Goal: Information Seeking & Learning: Learn about a topic

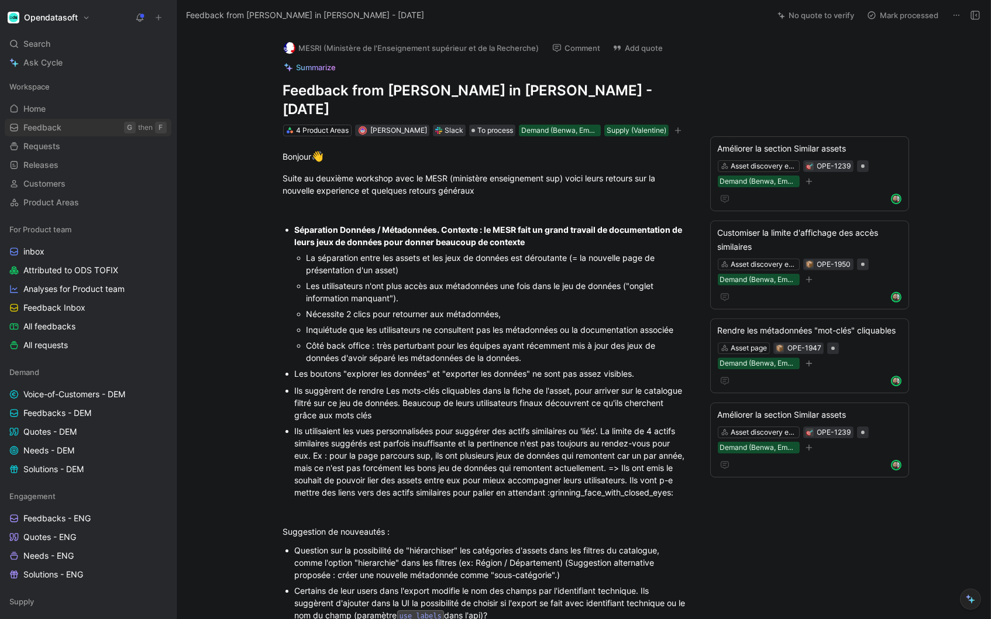
click at [53, 127] on span "Feedback" at bounding box center [42, 128] width 38 height 12
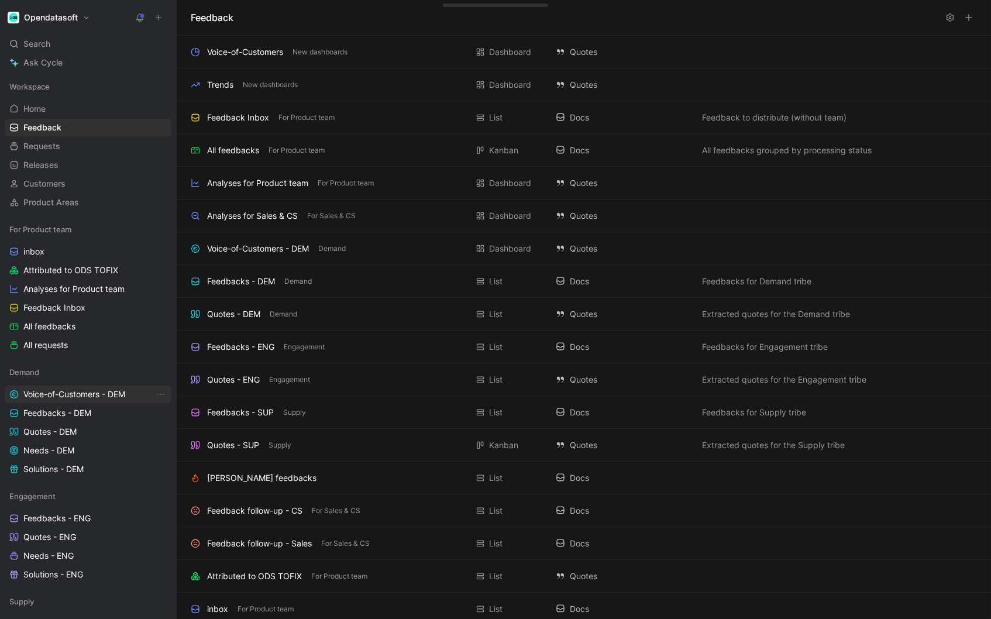
click at [41, 391] on span "Voice-of-Customers - DEM" at bounding box center [74, 395] width 102 height 12
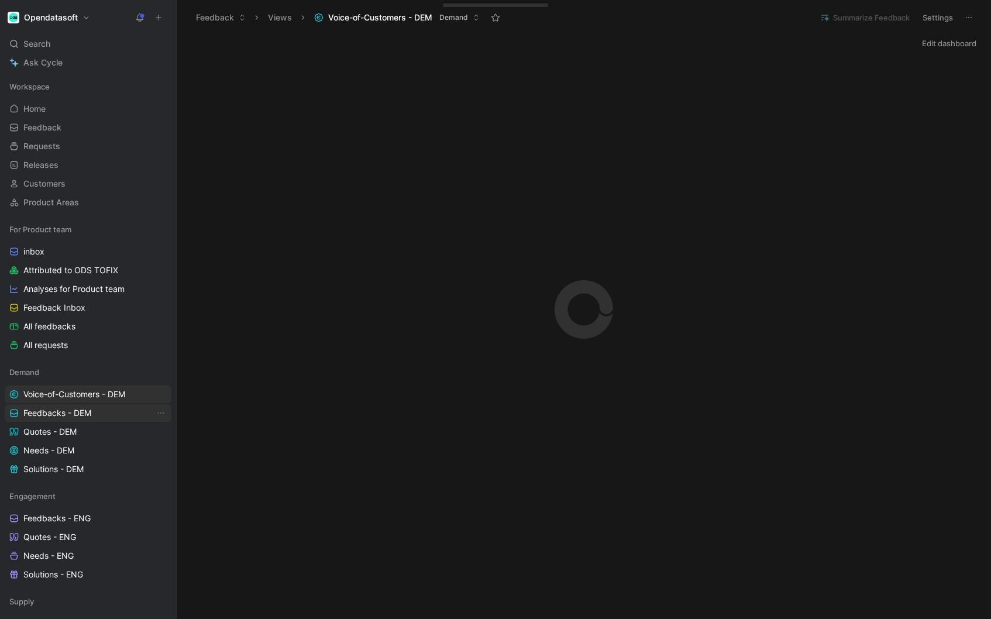
click at [50, 418] on span "Feedbacks - DEM" at bounding box center [57, 413] width 68 height 12
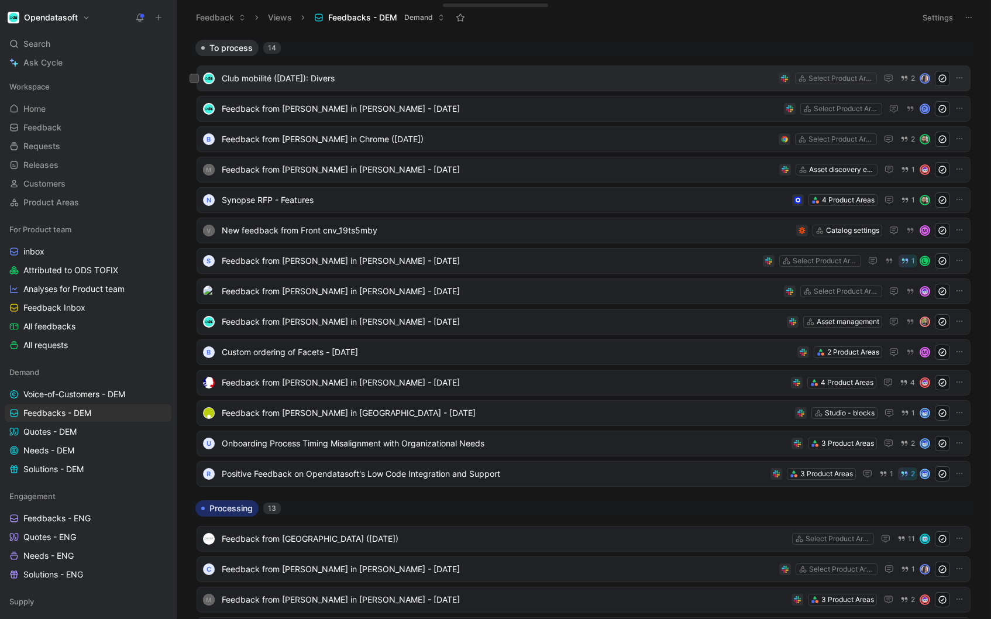
click at [430, 81] on span "Club mobilité ([DATE]): Divers" at bounding box center [498, 78] width 552 height 14
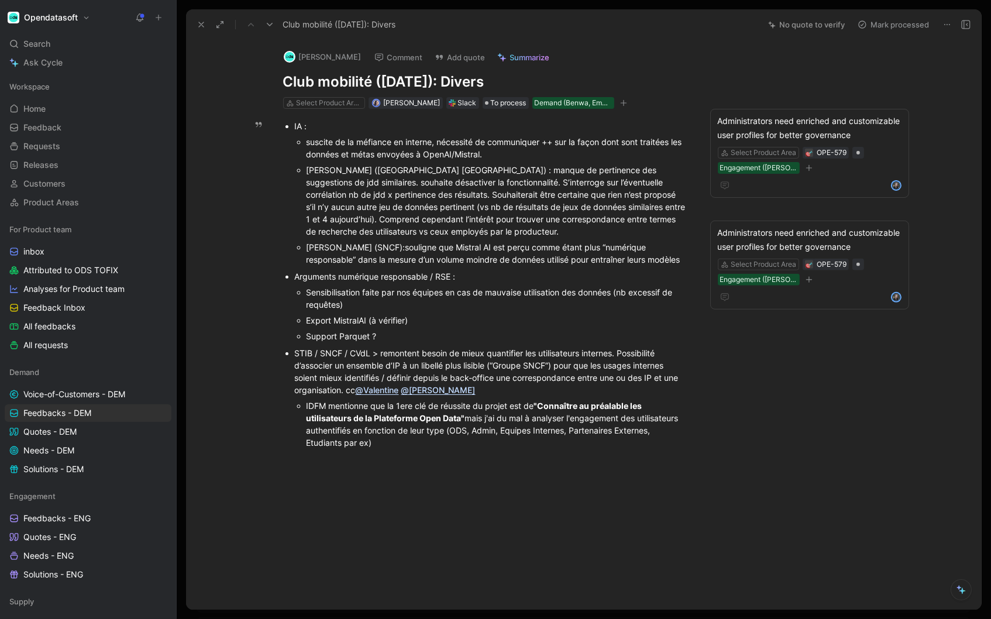
click at [200, 25] on icon at bounding box center [201, 24] width 9 height 9
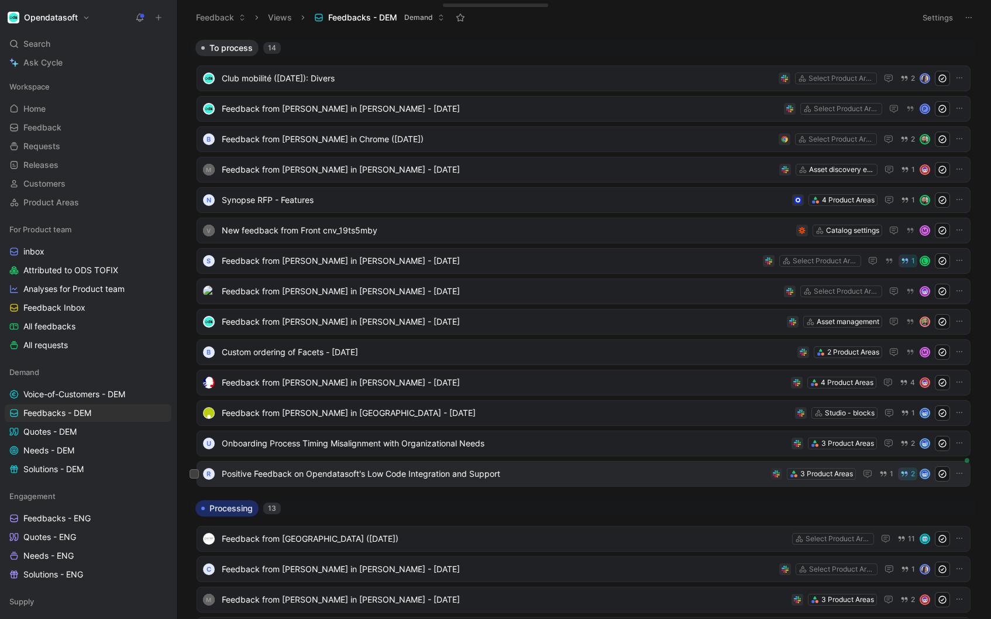
click at [384, 477] on span "Positive Feedback on Opendatasoft's Low Code Integration and Support" at bounding box center [494, 474] width 544 height 14
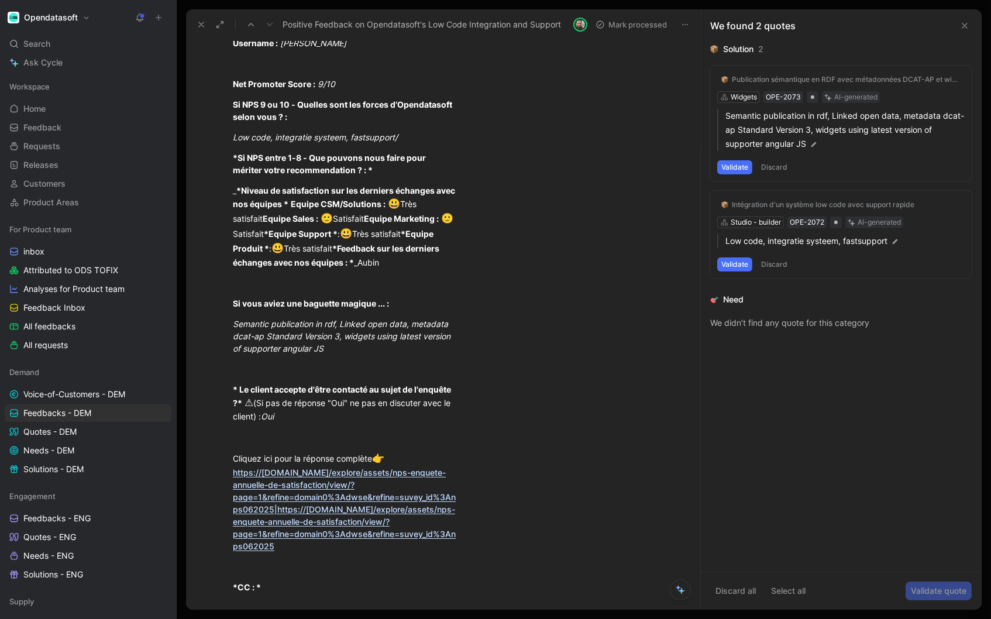
scroll to position [816, 0]
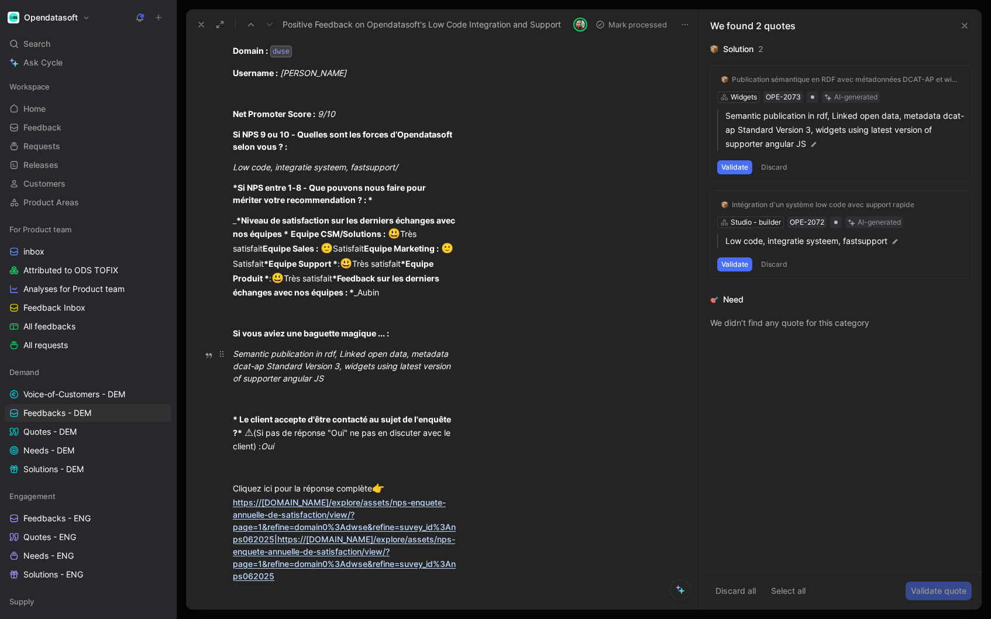
click at [276, 354] on em "Semantic publication in rdf, Linked open data, metadata dcat-ap Standard Versio…" at bounding box center [343, 366] width 220 height 35
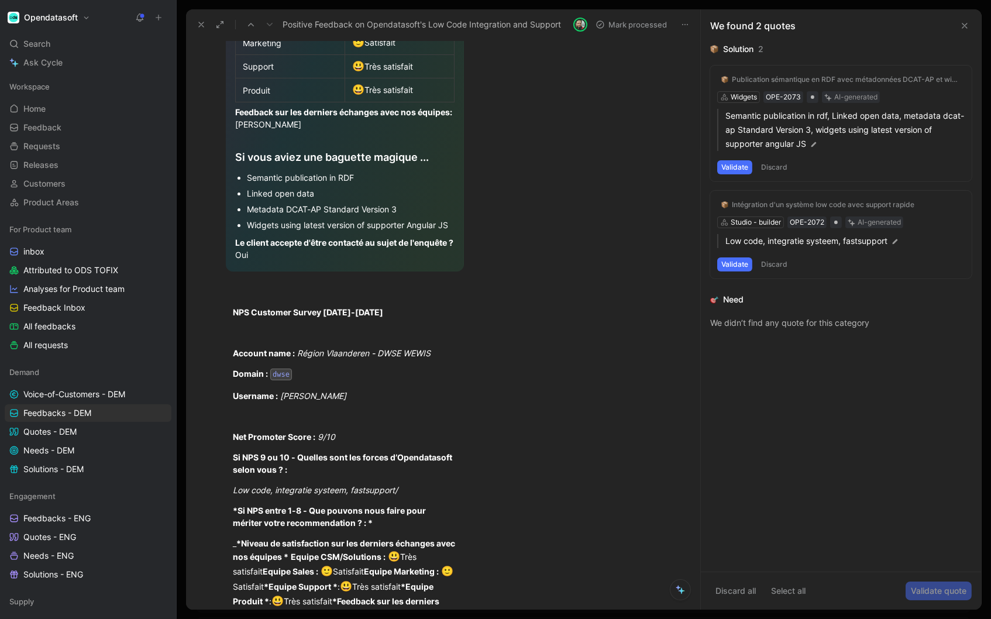
scroll to position [470, 0]
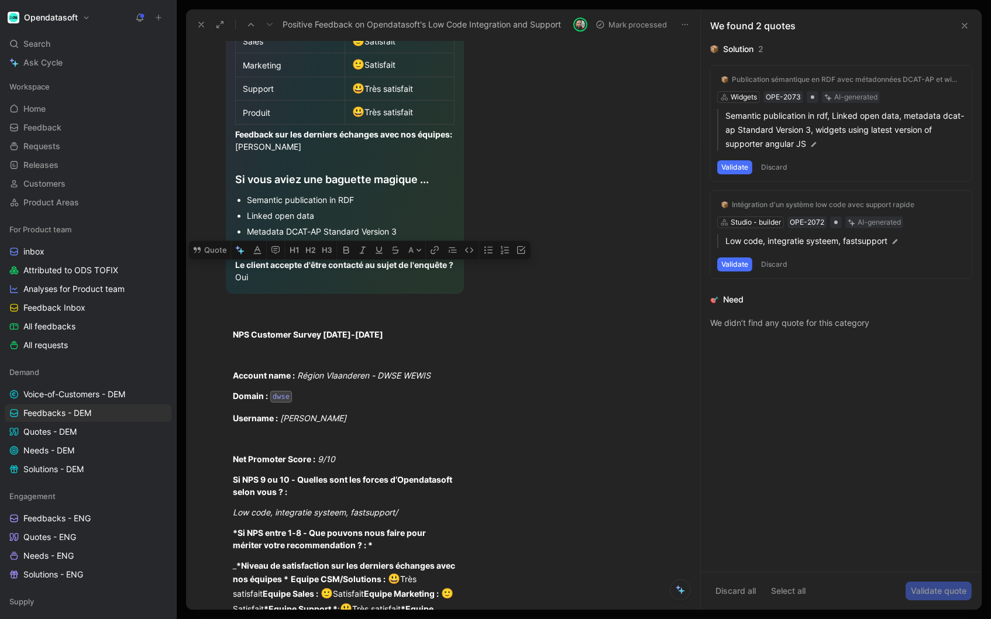
drag, startPoint x: 264, startPoint y: 257, endPoint x: 379, endPoint y: 256, distance: 115.3
click at [379, 253] on div "Widgets using latest version of supporter Angular JS" at bounding box center [351, 247] width 208 height 12
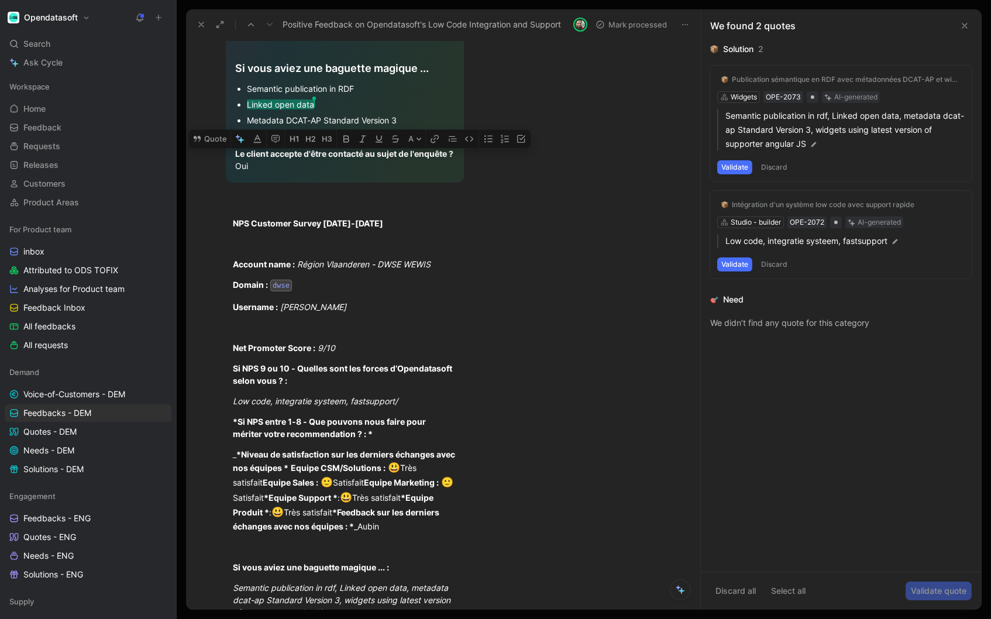
scroll to position [834, 0]
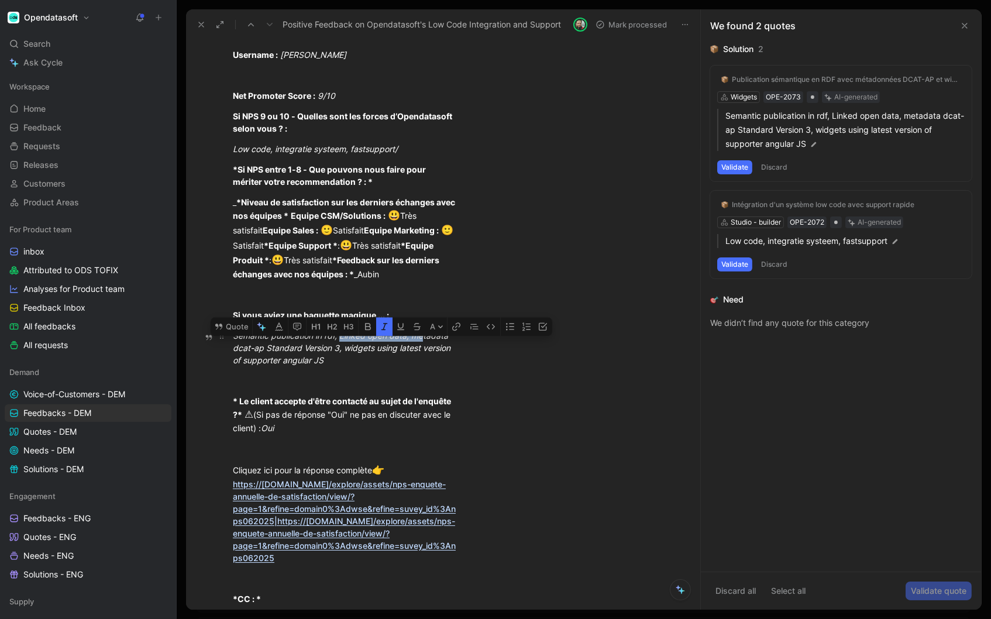
drag, startPoint x: 342, startPoint y: 337, endPoint x: 422, endPoint y: 336, distance: 80.2
click at [423, 337] on em "Semantic publication in rdf, Linked open data, metadata dcat-ap Standard Versio…" at bounding box center [343, 348] width 220 height 35
click at [450, 407] on div "* Le client accepte d'être contacté au sujet de l'enquête ?* ⚠ (Si pas de répon…" at bounding box center [345, 415] width 224 height 40
drag, startPoint x: 253, startPoint y: 338, endPoint x: 336, endPoint y: 338, distance: 83.1
click at [336, 338] on em "Semantic publication in rdf, Linked open data, metadata dcat-ap Standard Versio…" at bounding box center [343, 348] width 220 height 35
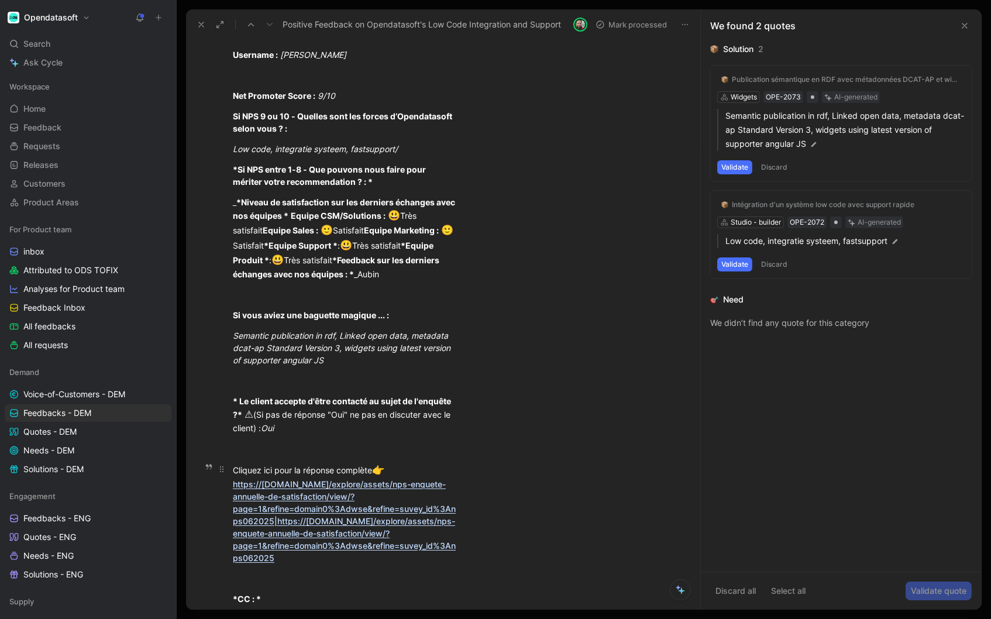
click at [392, 479] on link "https://internal.opendatasoft.com/explore/assets/nps-enquete-annuelle-de-satisf…" at bounding box center [344, 521] width 223 height 84
drag, startPoint x: 338, startPoint y: 335, endPoint x: 465, endPoint y: 335, distance: 127.0
click at [465, 335] on p "Semantic publication in rdf, Linked open data, metadata dcat-ap Standard Versio…" at bounding box center [345, 348] width 269 height 44
click at [478, 439] on p at bounding box center [345, 448] width 269 height 19
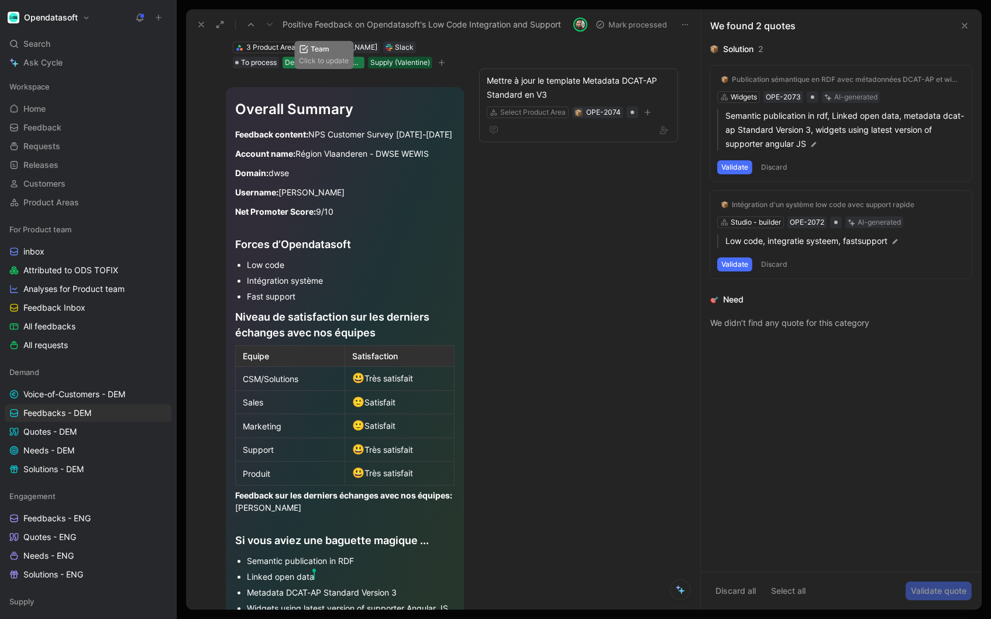
scroll to position [117, 0]
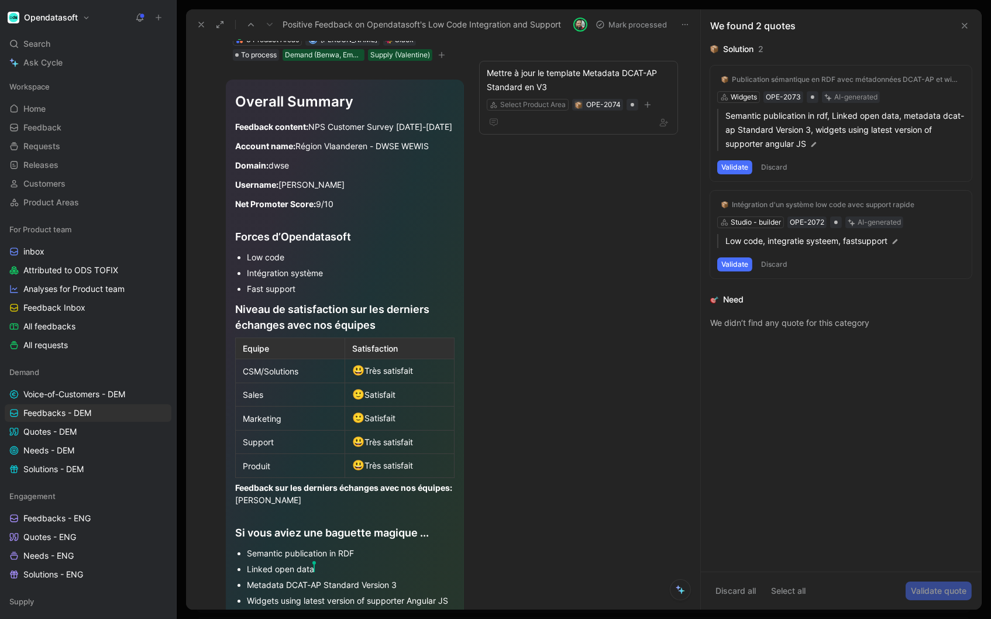
click at [228, 92] on div "Overall Summary Feedback content: NPS Customer Survey June-July 2025 Account na…" at bounding box center [345, 364] width 238 height 568
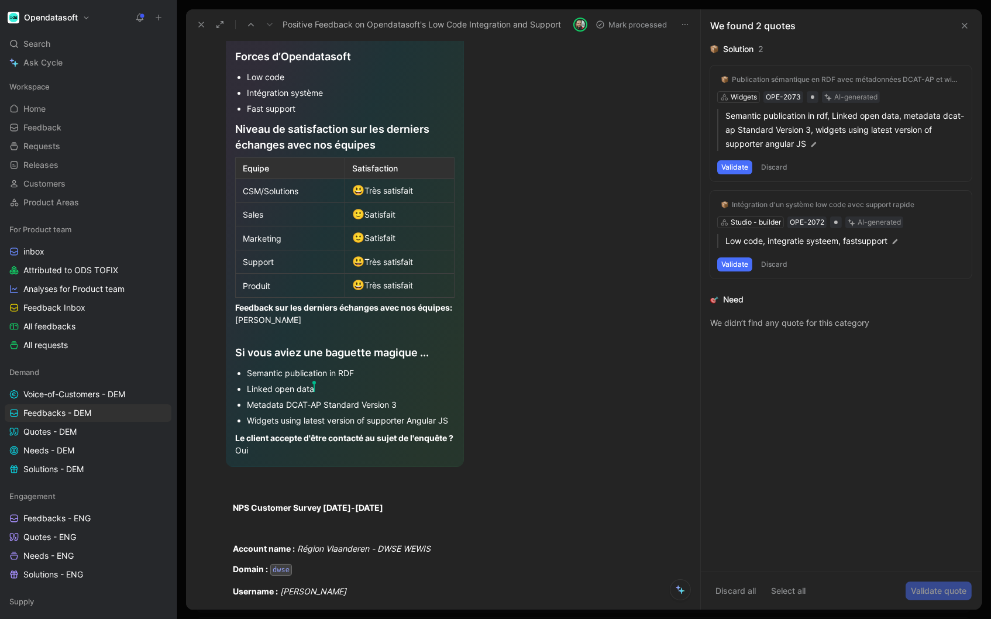
scroll to position [307, 0]
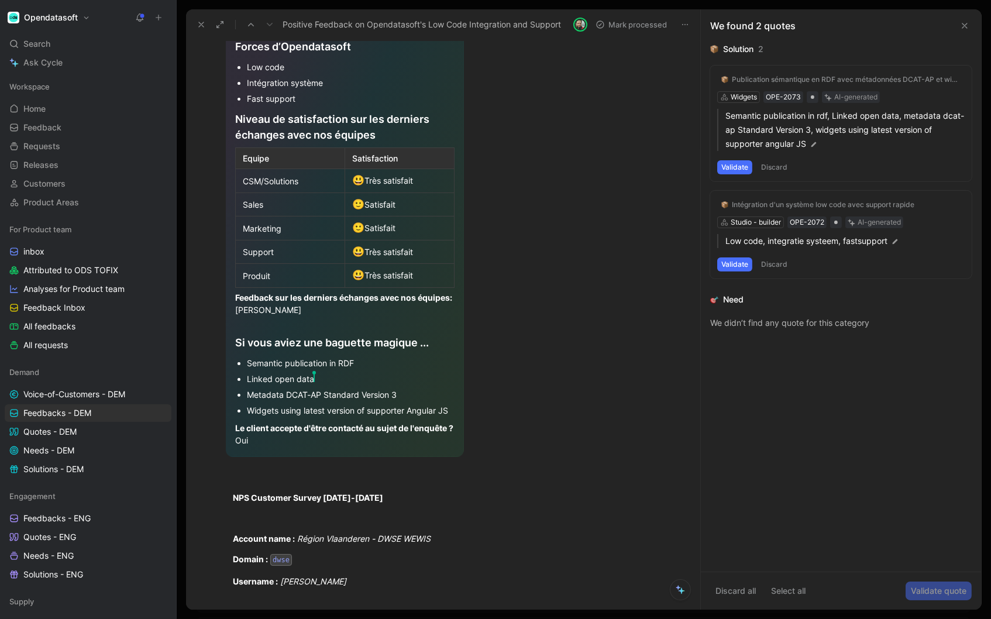
click at [292, 447] on div "Le client accepte d'être contacté au sujet de l'enquête ? Oui" at bounding box center [344, 434] width 219 height 25
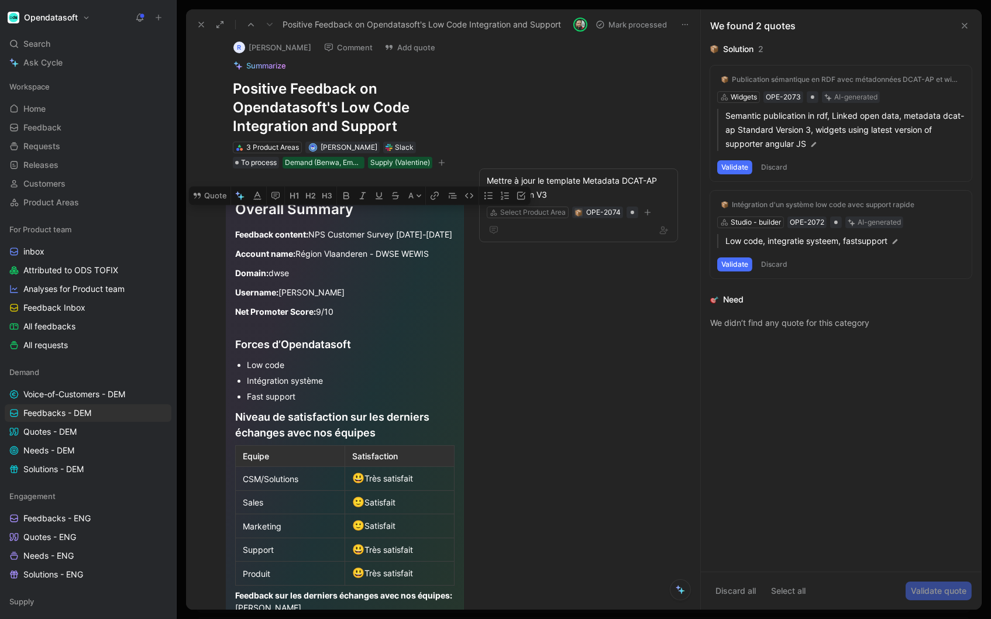
scroll to position [9, 0]
click at [785, 260] on button "Discard" at bounding box center [774, 264] width 35 height 14
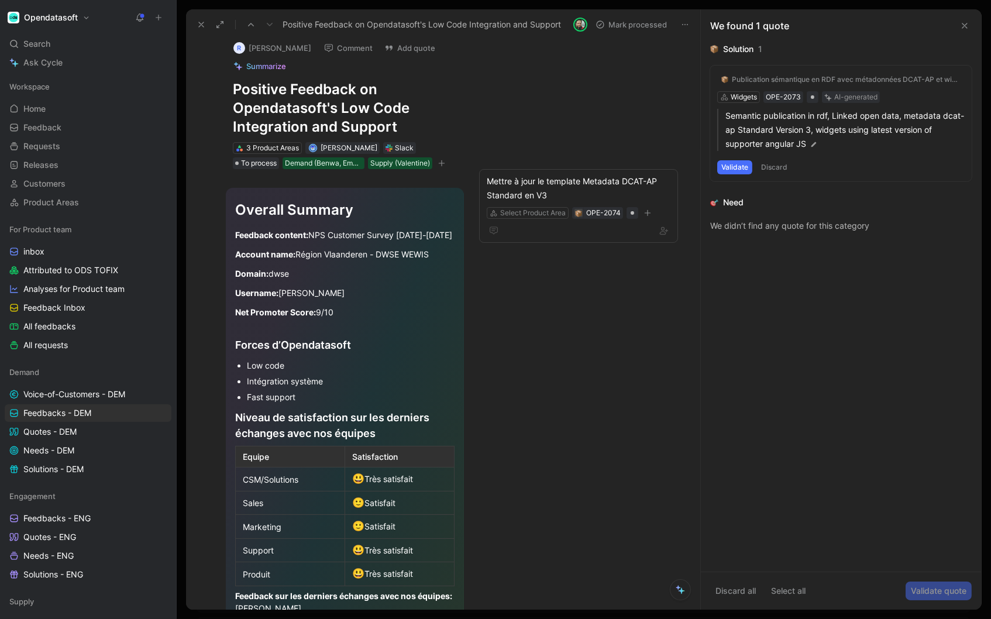
click at [781, 163] on button "Discard" at bounding box center [774, 167] width 35 height 14
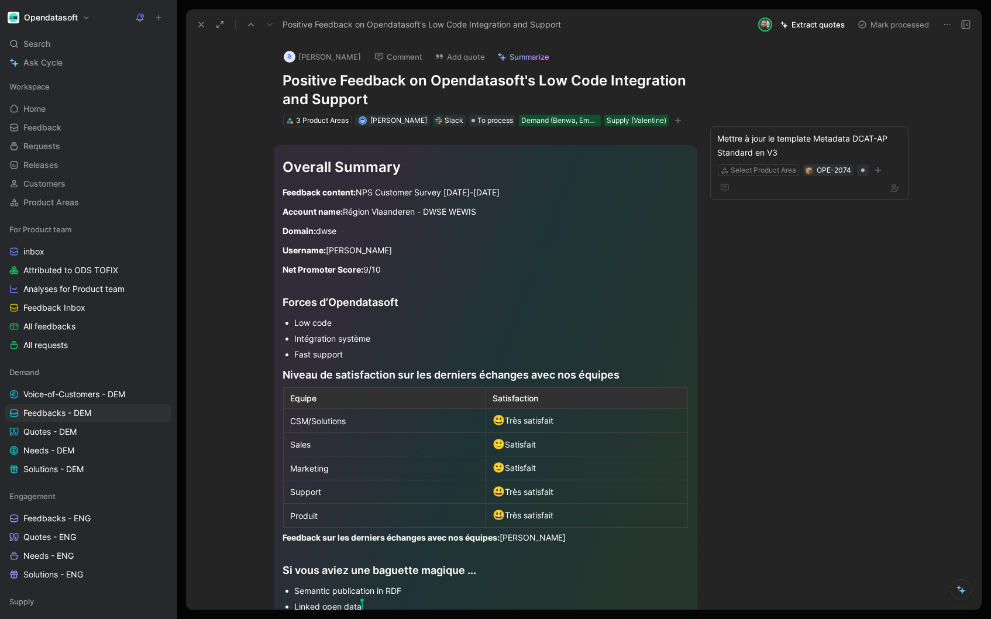
scroll to position [0, 0]
click at [445, 123] on div "Slack" at bounding box center [454, 121] width 19 height 12
click at [445, 120] on div "Slack" at bounding box center [454, 121] width 19 height 12
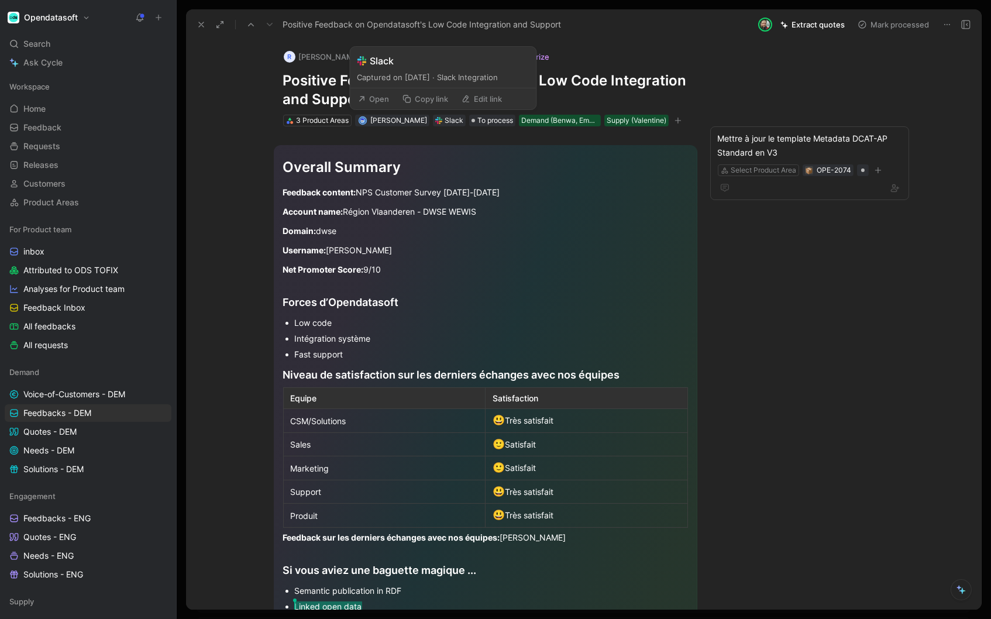
click at [375, 92] on button "Open" at bounding box center [374, 99] width 42 height 16
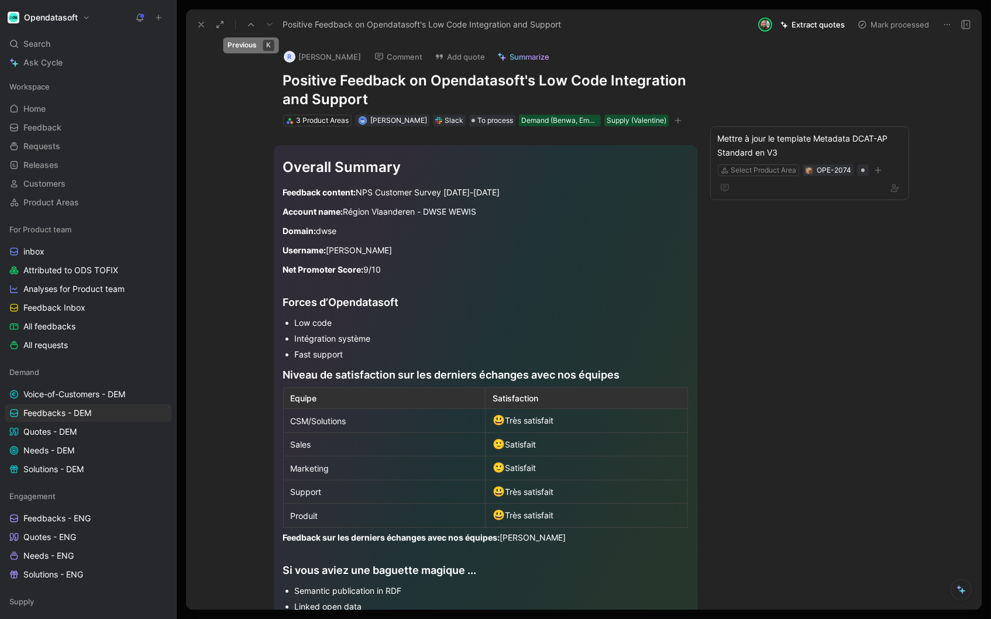
click at [254, 25] on icon at bounding box center [250, 24] width 9 height 9
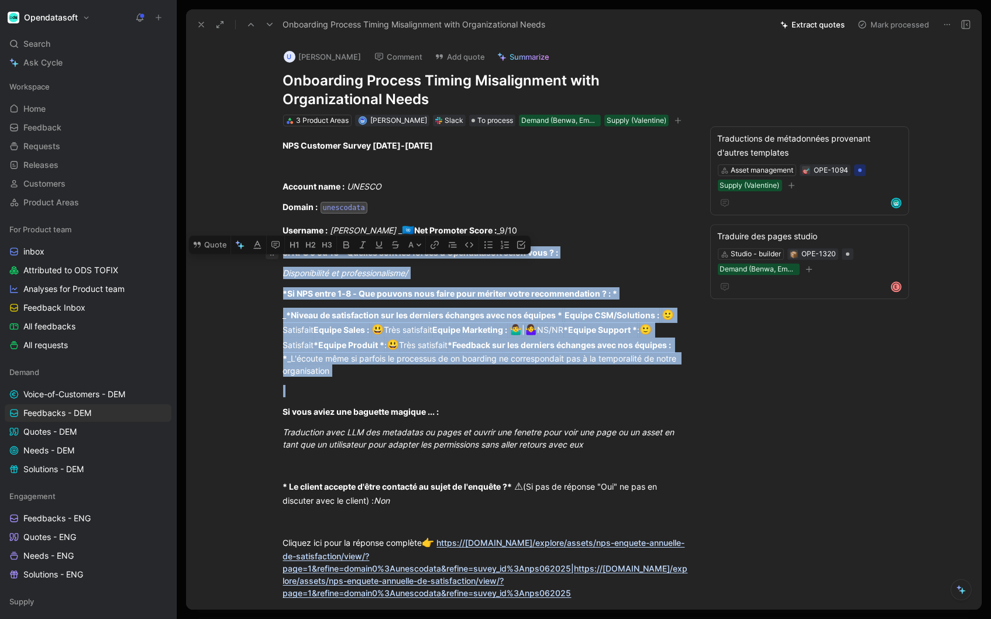
drag, startPoint x: 284, startPoint y: 404, endPoint x: 277, endPoint y: 244, distance: 159.9
click at [277, 244] on div "NPS Customer Survey June-July 2025 Account name : UNESCO Domain : unescodata Us…" at bounding box center [486, 379] width 550 height 506
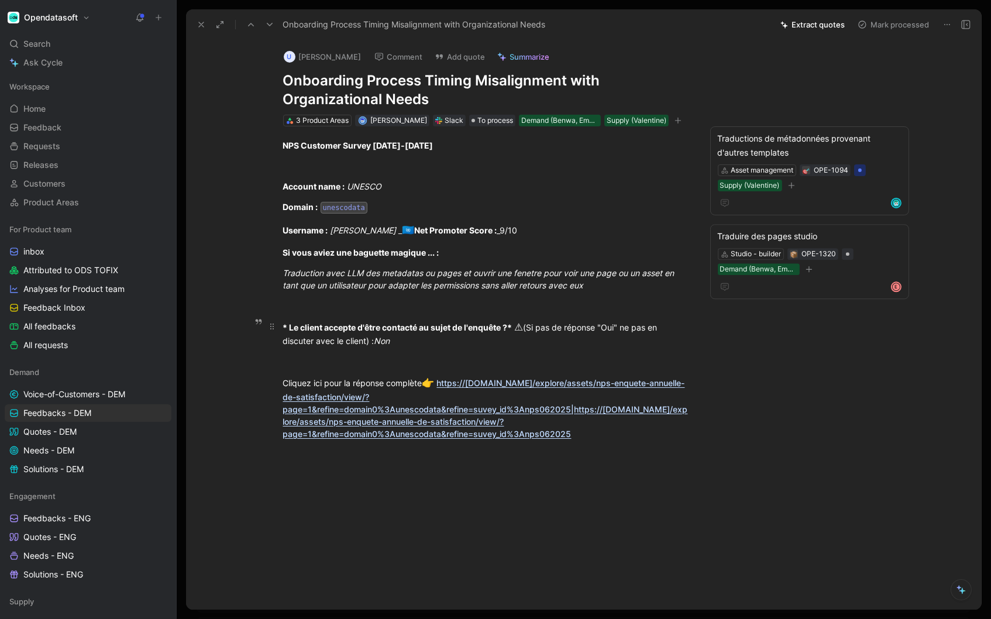
click at [424, 334] on div "* Le client accepte d'être contacté au sujet de l'enquête ?* ⚠ (Si pas de répon…" at bounding box center [485, 334] width 405 height 28
click at [406, 303] on div at bounding box center [485, 306] width 405 height 12
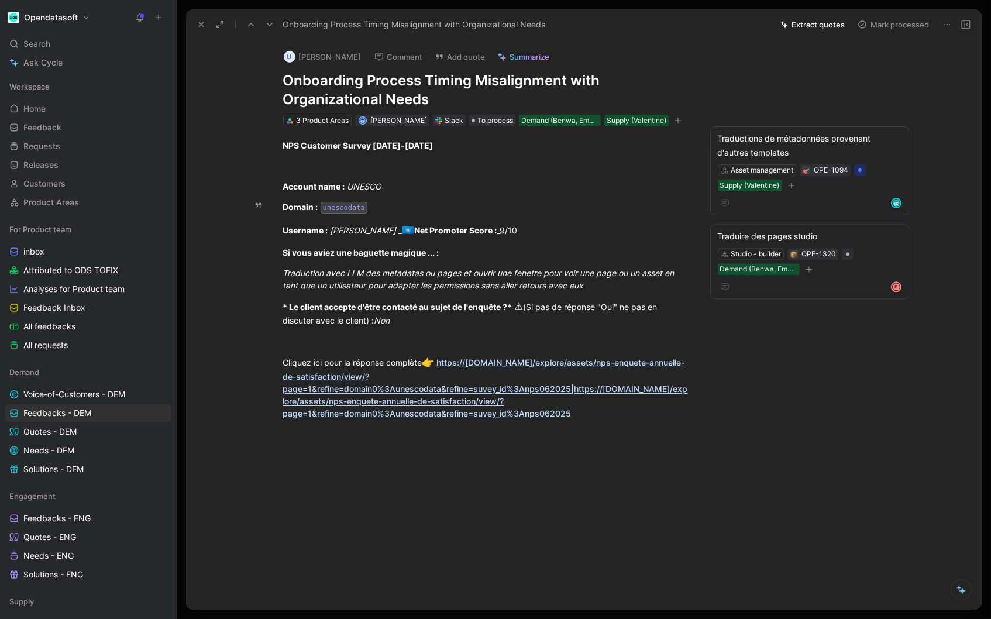
click at [269, 26] on icon at bounding box center [269, 24] width 9 height 9
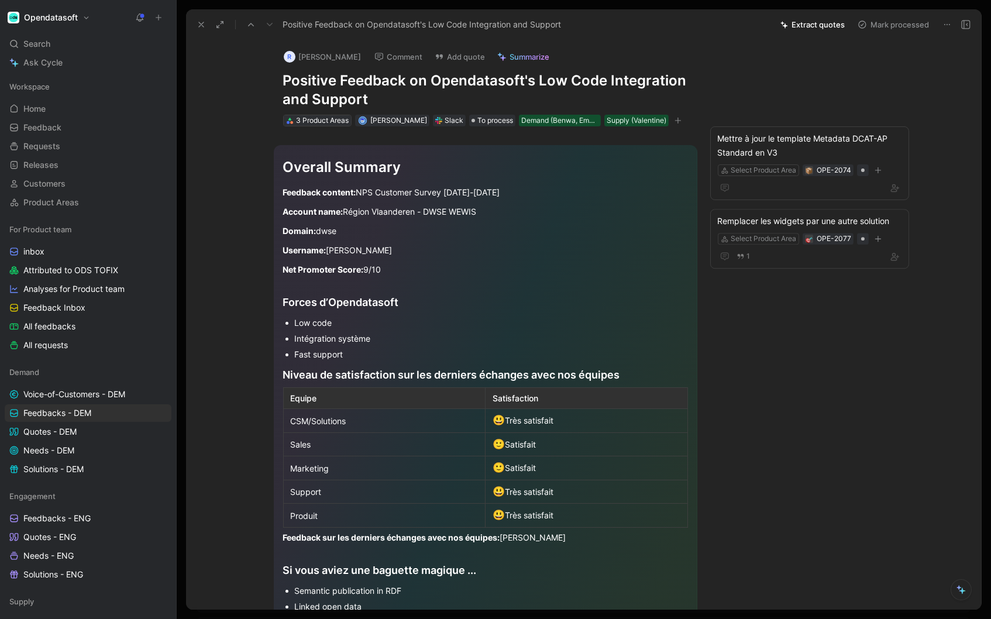
click at [317, 118] on div "3 Product Areas" at bounding box center [322, 121] width 53 height 12
type input "h"
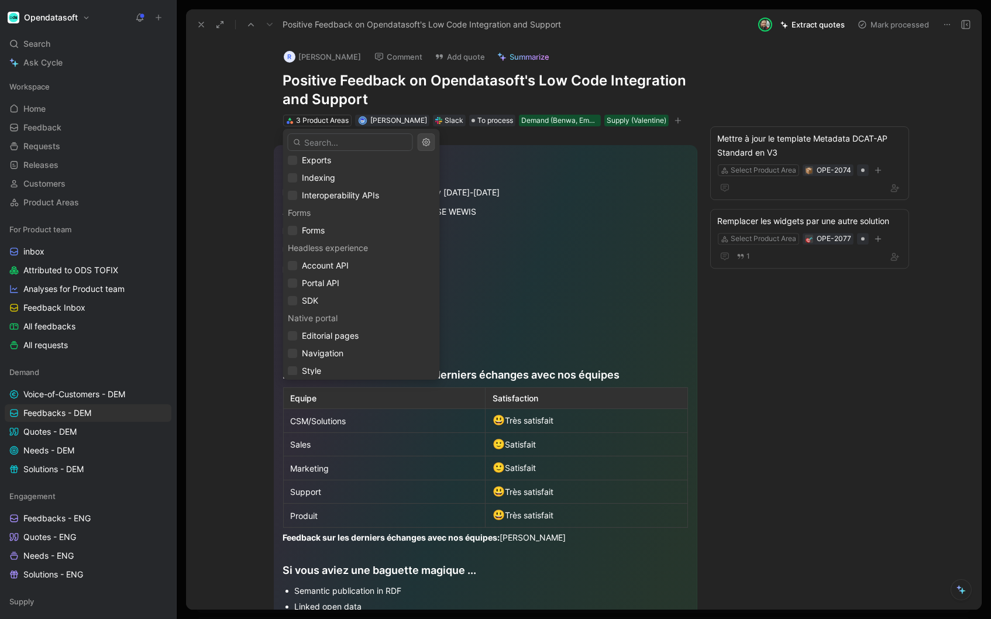
scroll to position [688, 0]
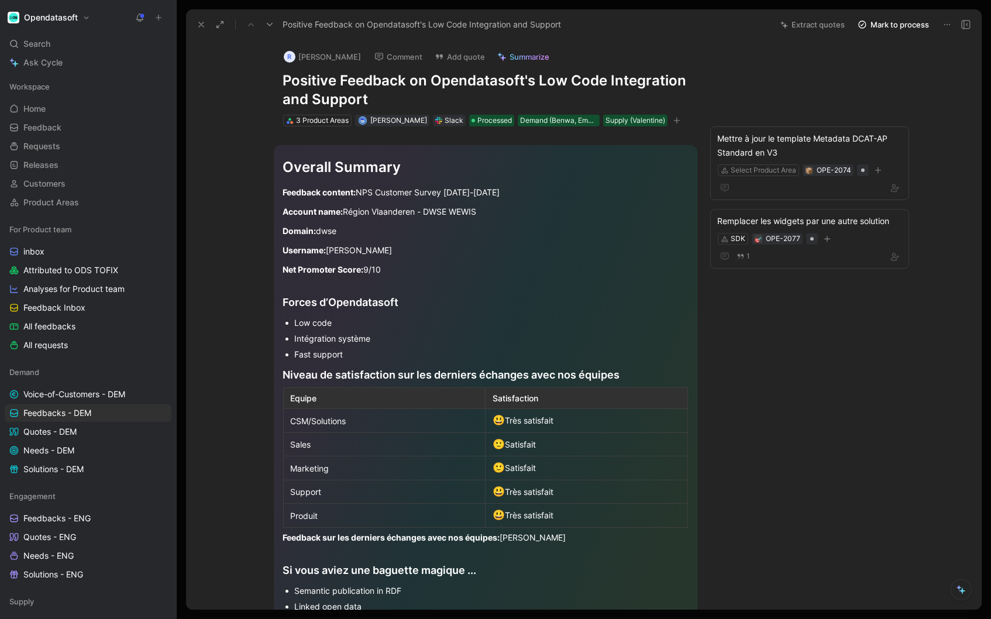
click at [270, 25] on icon at bounding box center [269, 24] width 9 height 9
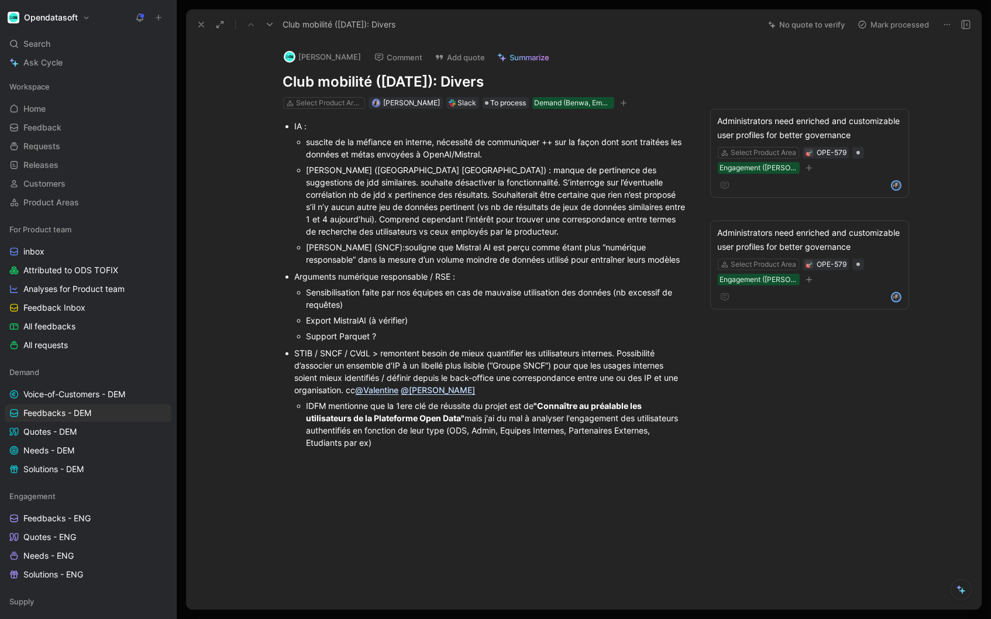
click at [197, 28] on icon at bounding box center [201, 24] width 9 height 9
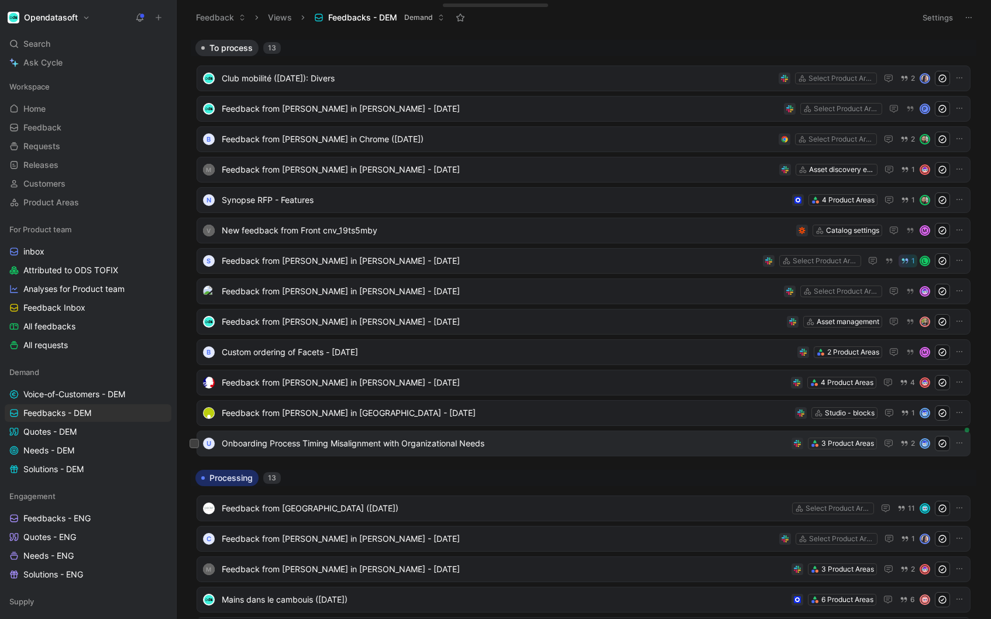
click at [340, 441] on span "Onboarding Process Timing Misalignment with Organizational Needs" at bounding box center [504, 444] width 565 height 14
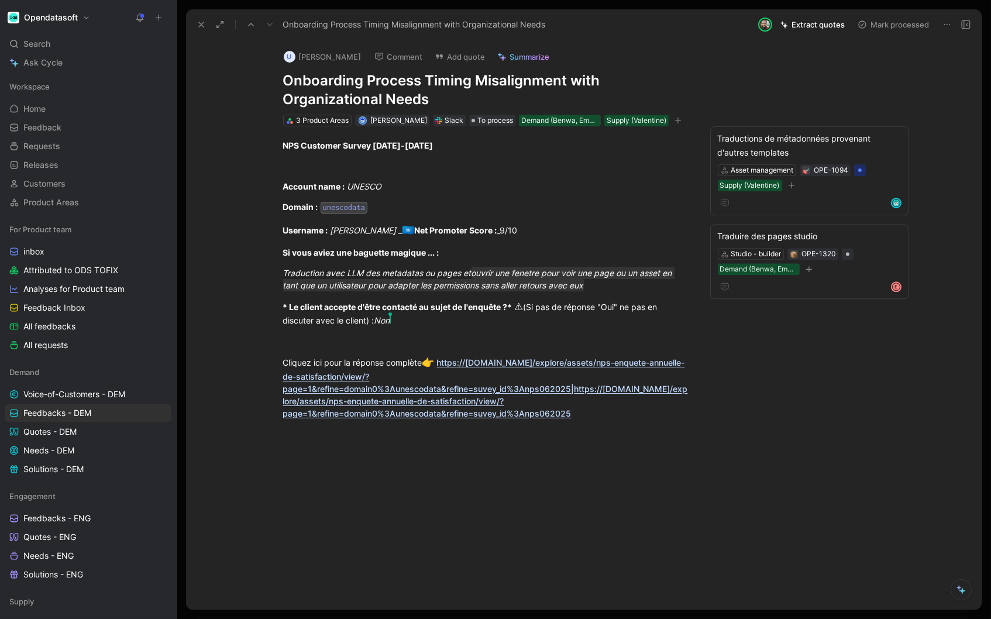
click at [519, 485] on div at bounding box center [486, 546] width 550 height 186
click at [197, 26] on icon at bounding box center [201, 24] width 9 height 9
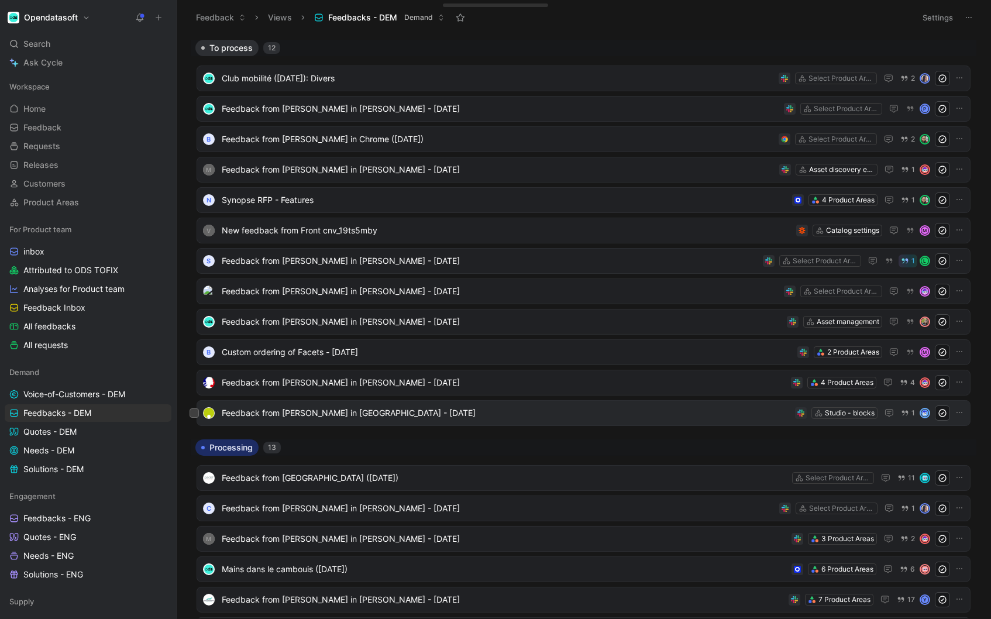
click at [525, 411] on span "Feedback from Morgane Lecordonnier in Slack - 8/4/2025" at bounding box center [506, 413] width 569 height 14
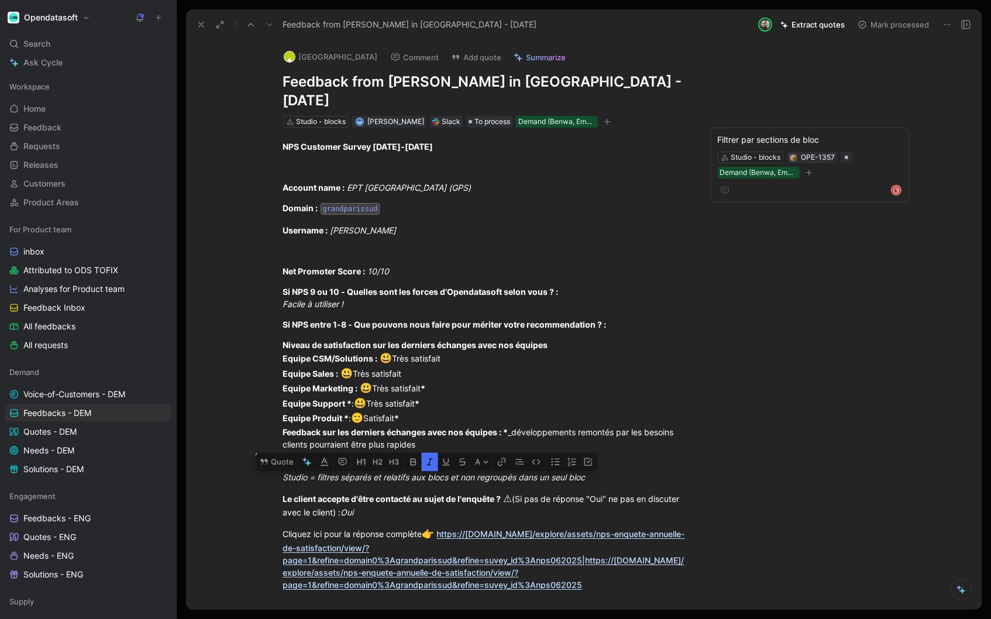
drag, startPoint x: 326, startPoint y: 451, endPoint x: 526, endPoint y: 451, distance: 199.6
click at [526, 472] on em "Studio = filtres séparés et relatifs aux blocs et non regroupés dans un seul bl…" at bounding box center [434, 477] width 303 height 10
drag, startPoint x: 389, startPoint y: 79, endPoint x: 540, endPoint y: 85, distance: 151.1
click at [540, 85] on h1 "Feedback from Morgane Lecordonnier in Slack - 8/4/2025" at bounding box center [485, 91] width 405 height 37
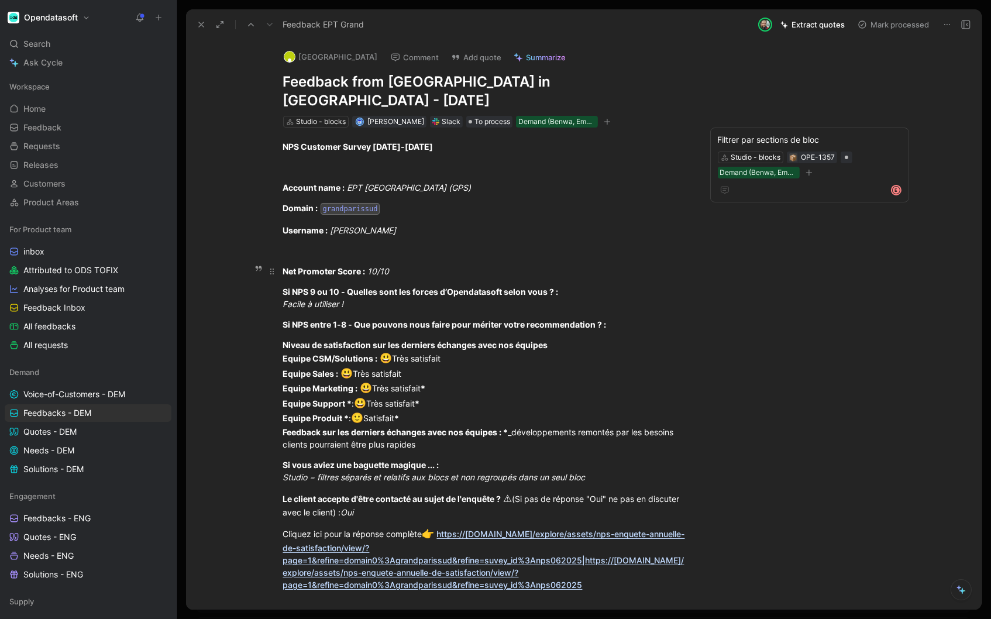
click at [664, 265] on div "Net Promoter Score : 10/10" at bounding box center [485, 271] width 405 height 12
click at [489, 116] on span "To process" at bounding box center [493, 122] width 36 height 12
click at [486, 116] on span "To process" at bounding box center [493, 122] width 36 height 12
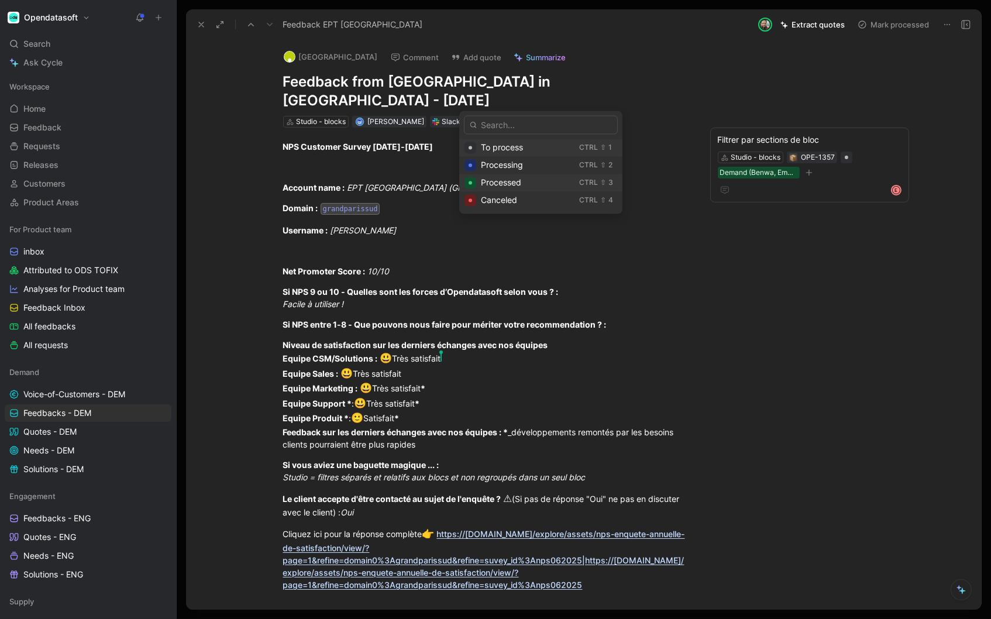
click at [514, 181] on span "Processed" at bounding box center [501, 183] width 40 height 10
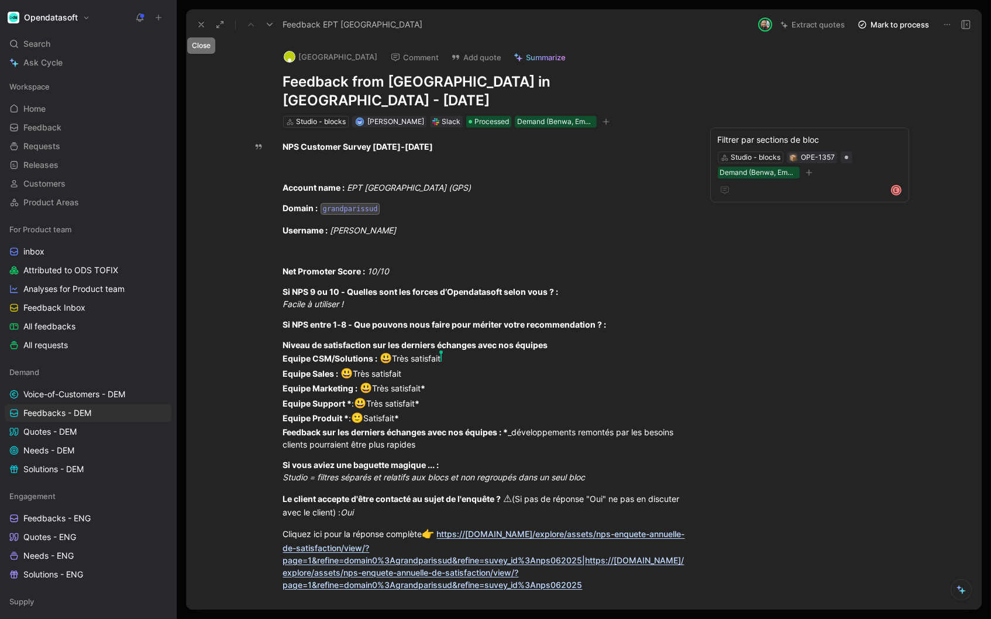
click at [205, 22] on icon at bounding box center [201, 24] width 9 height 9
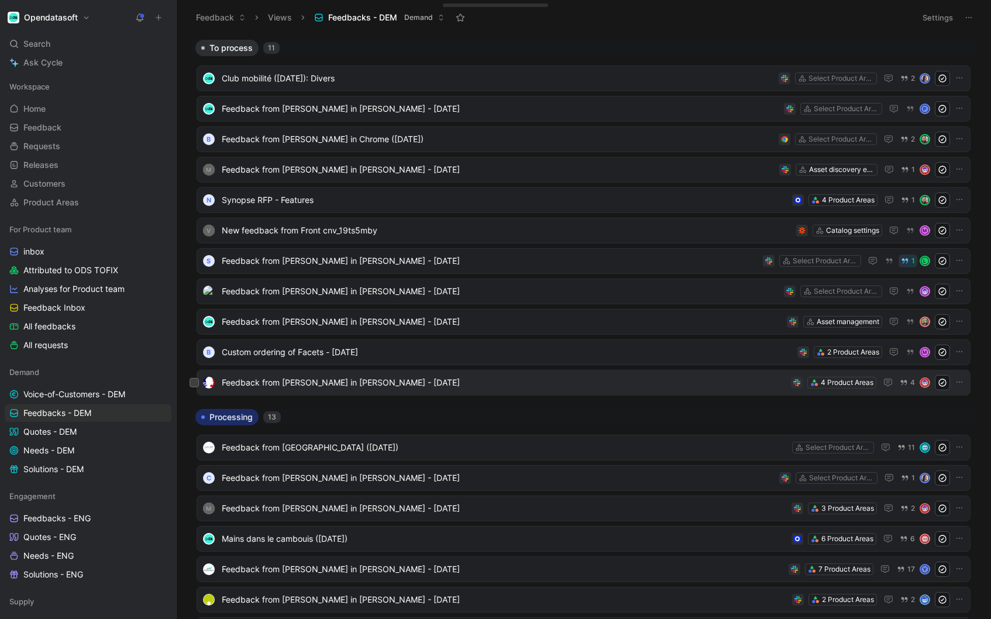
click at [344, 386] on span "Feedback from Lucie Lavina in Slack - 7/10/2025" at bounding box center [504, 383] width 565 height 14
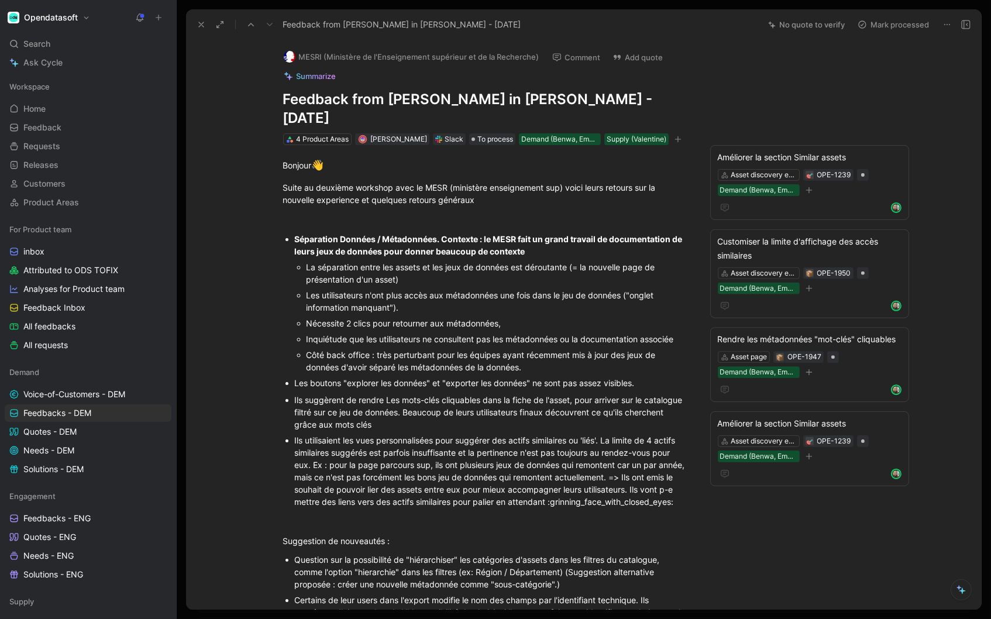
scroll to position [3, 0]
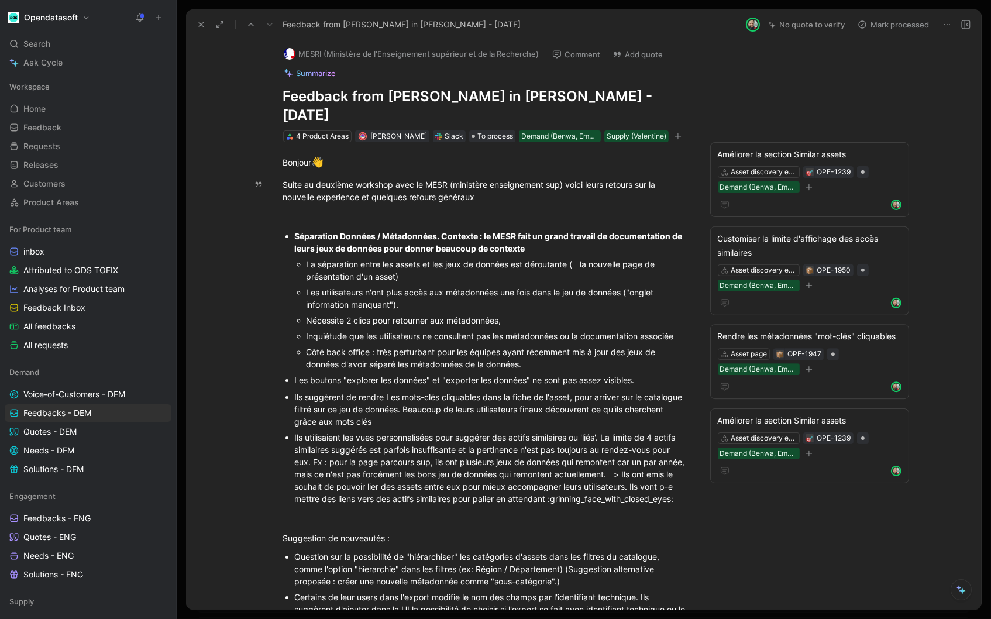
click at [178, 20] on use at bounding box center [175, 17] width 7 height 7
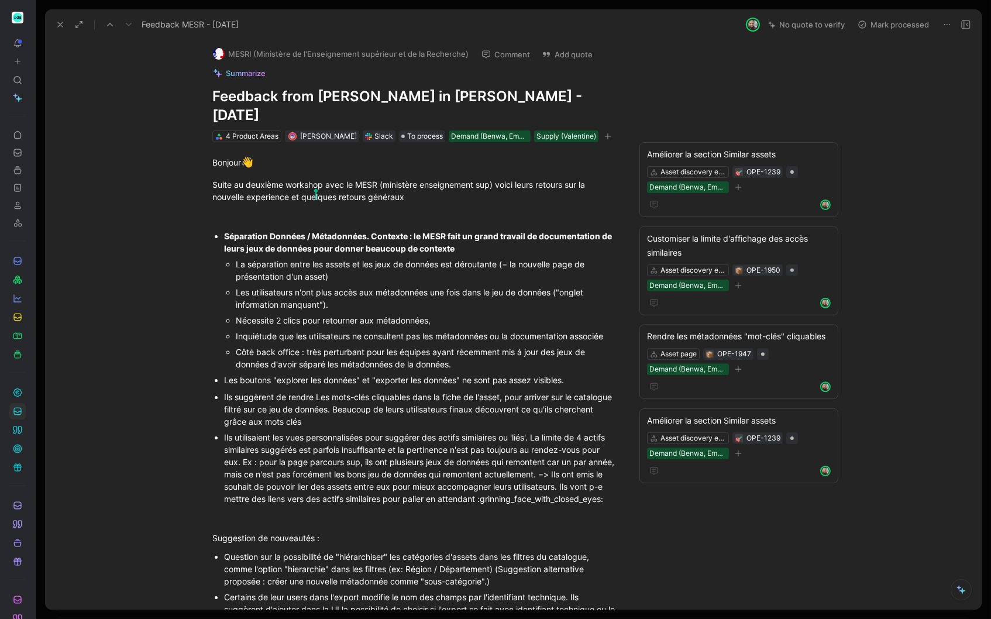
drag, startPoint x: 318, startPoint y: 91, endPoint x: 401, endPoint y: 91, distance: 82.5
click at [401, 91] on h1 "Feedback from Lucie Lavina in Slack - 7/10/2025" at bounding box center [414, 105] width 405 height 37
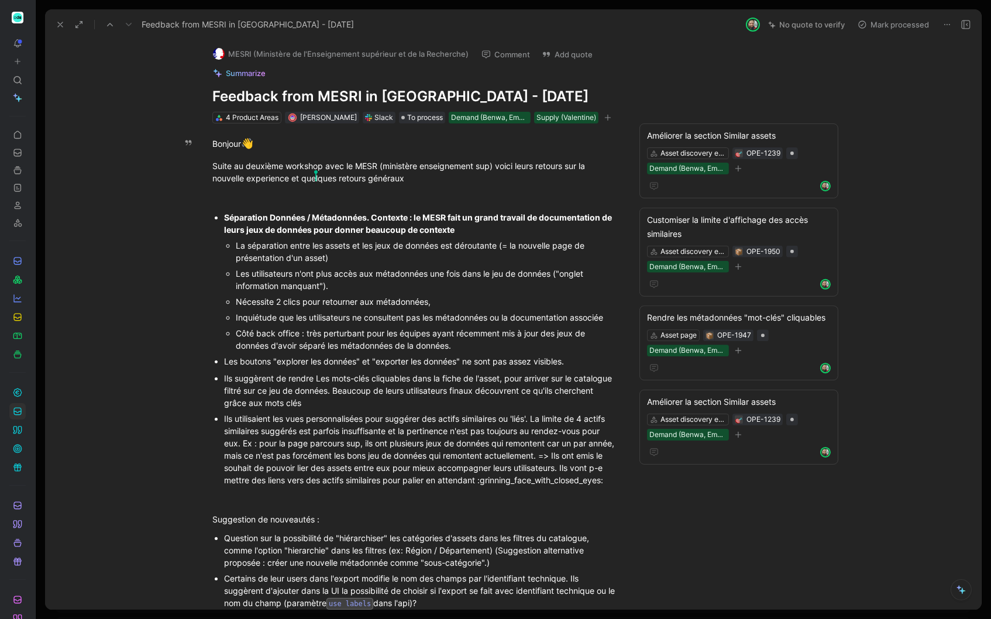
click at [920, 156] on div "MESRI (Ministère de l'Enseignement supérieur et de la Recherche) Comment Add qu…" at bounding box center [513, 325] width 936 height 570
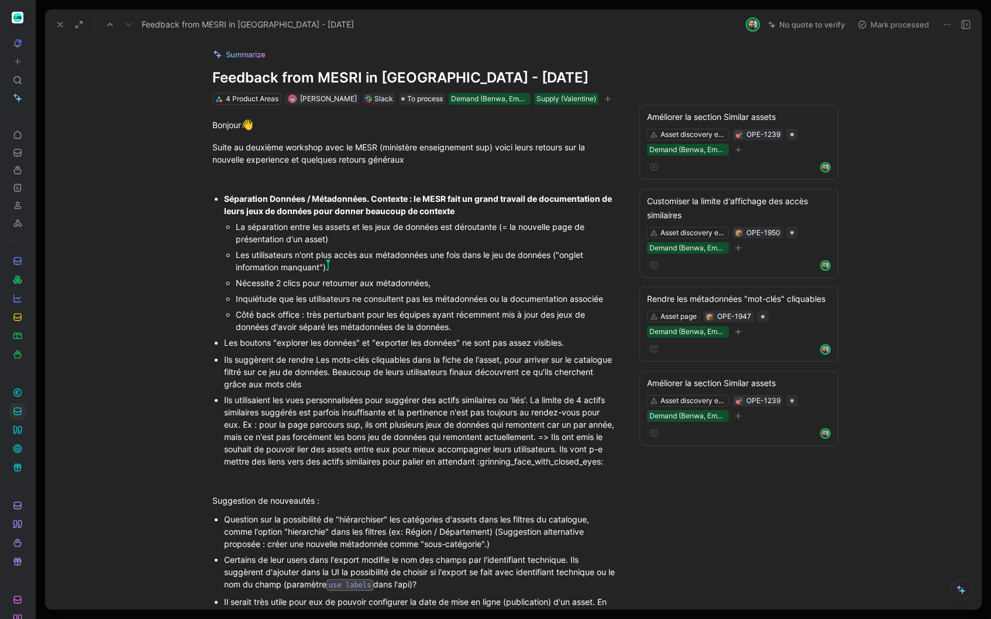
scroll to position [22, 0]
click at [365, 283] on div "Nécessite 2 clics pour ret Benwa Clément ourner aux métadonnées," at bounding box center [427, 282] width 382 height 12
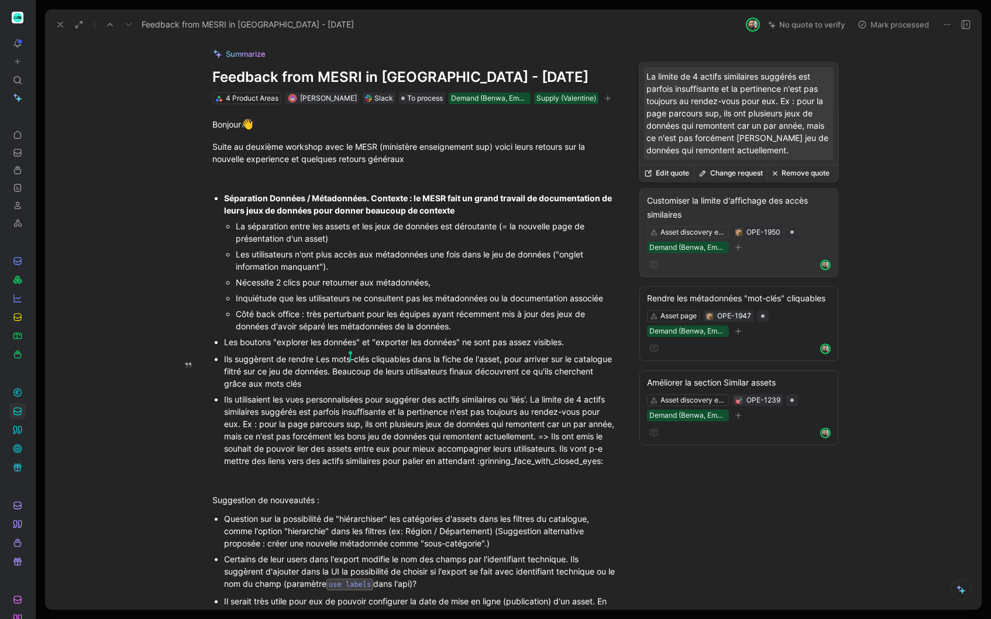
click at [781, 200] on div "Customiser la limite d'affichage des accès similaires" at bounding box center [739, 208] width 184 height 28
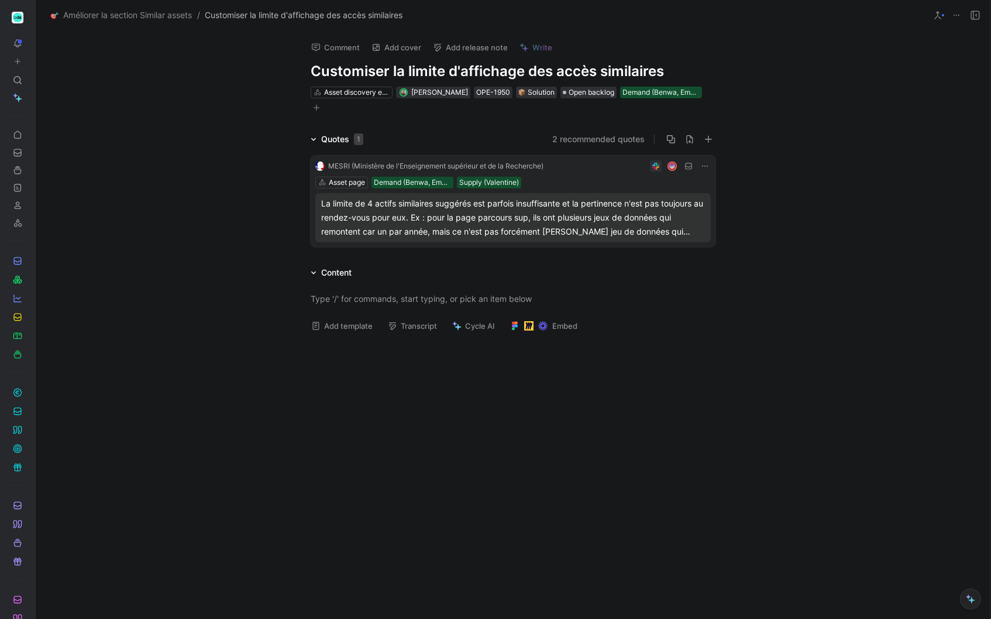
drag, startPoint x: 559, startPoint y: 70, endPoint x: 595, endPoint y: 70, distance: 36.3
click at [595, 70] on h1 "Customiser la limite d'affichage des accès similaires" at bounding box center [513, 71] width 405 height 19
click at [239, 280] on div at bounding box center [513, 299] width 955 height 38
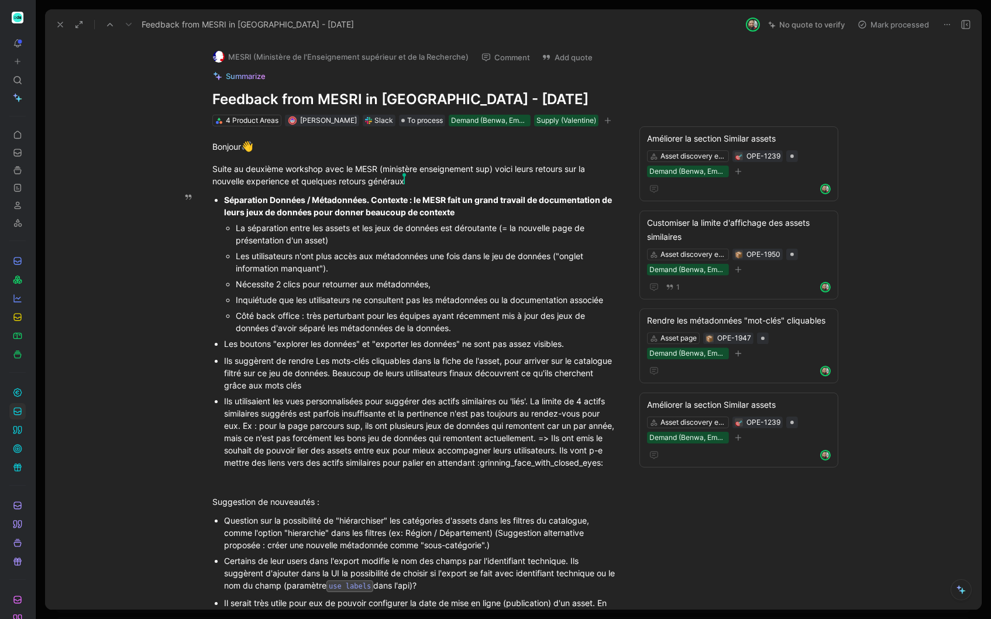
drag, startPoint x: 239, startPoint y: 290, endPoint x: 497, endPoint y: 289, distance: 257.5
click at [497, 289] on div "Nécessite 2 clics pour retourner aux métadonnées," at bounding box center [427, 284] width 382 height 12
click at [450, 286] on div "Nécessite 2 clics pour retourner aux métadonnées," at bounding box center [427, 284] width 382 height 12
drag, startPoint x: 450, startPoint y: 286, endPoint x: 226, endPoint y: 285, distance: 223.5
click at [236, 285] on div "Nécessite 2 clics pour retourner aux métadonnées," at bounding box center [427, 284] width 382 height 12
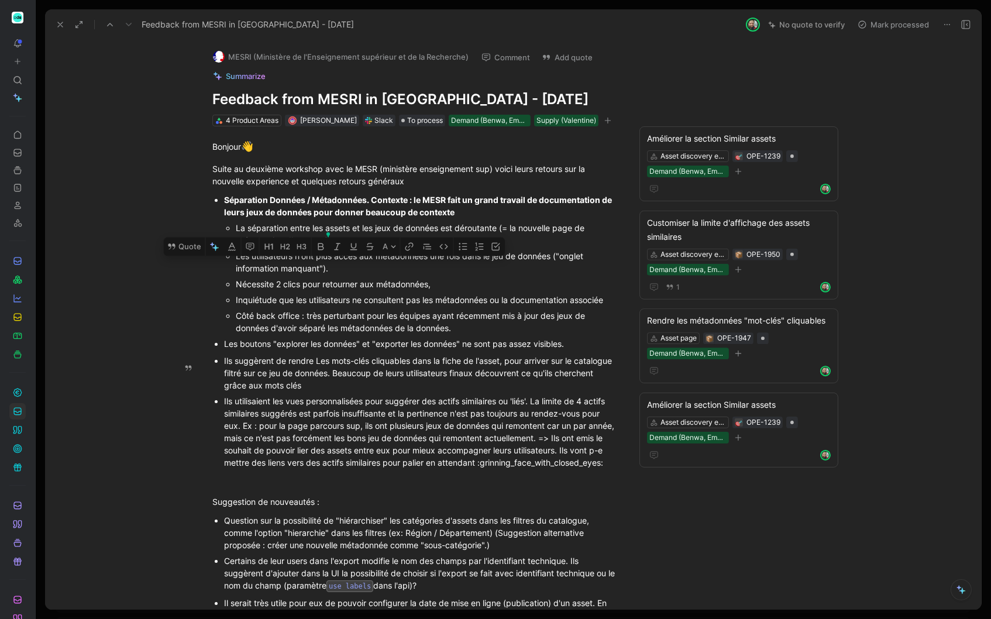
click at [607, 391] on div "Ils suggèrent de rendre Les mots-clés cliquables dans la fiche de l'asset, pour…" at bounding box center [420, 373] width 393 height 37
click at [59, 22] on icon at bounding box center [60, 24] width 9 height 9
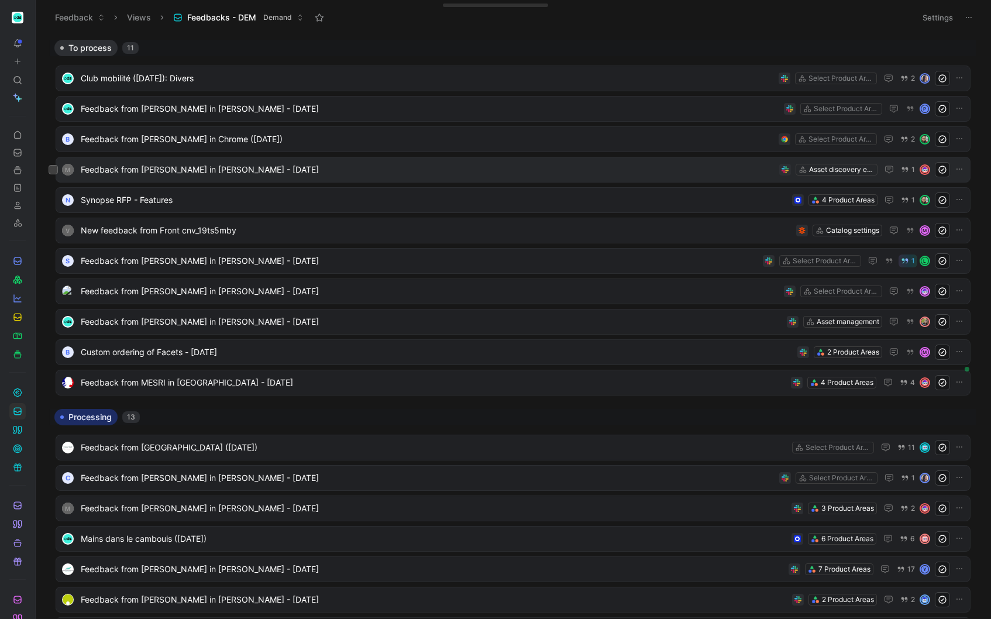
click at [212, 168] on span "Feedback from [PERSON_NAME] in Slack - [DATE]" at bounding box center [428, 170] width 694 height 14
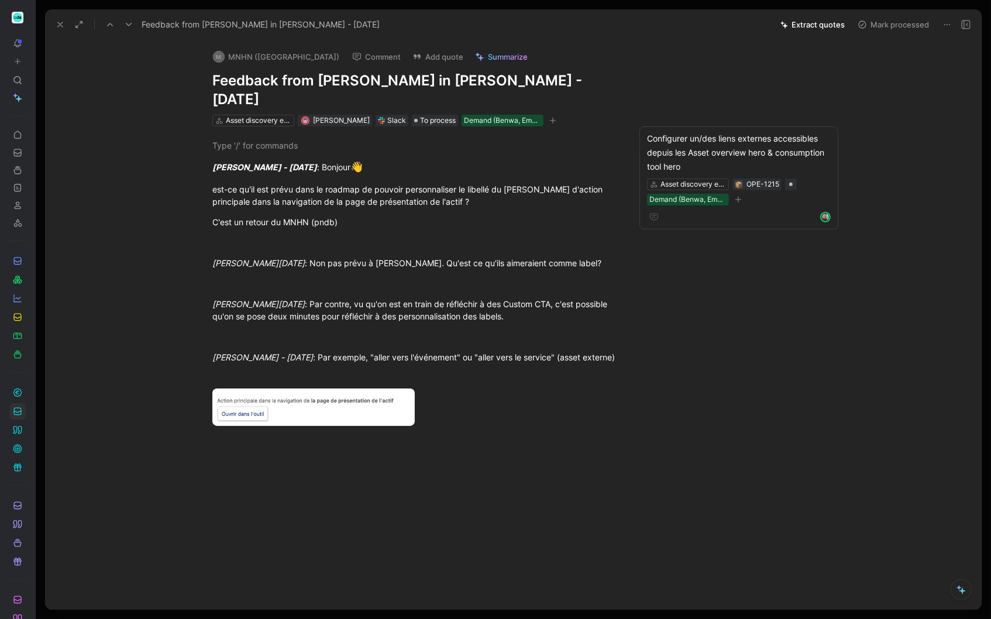
click at [61, 29] on button at bounding box center [60, 24] width 16 height 16
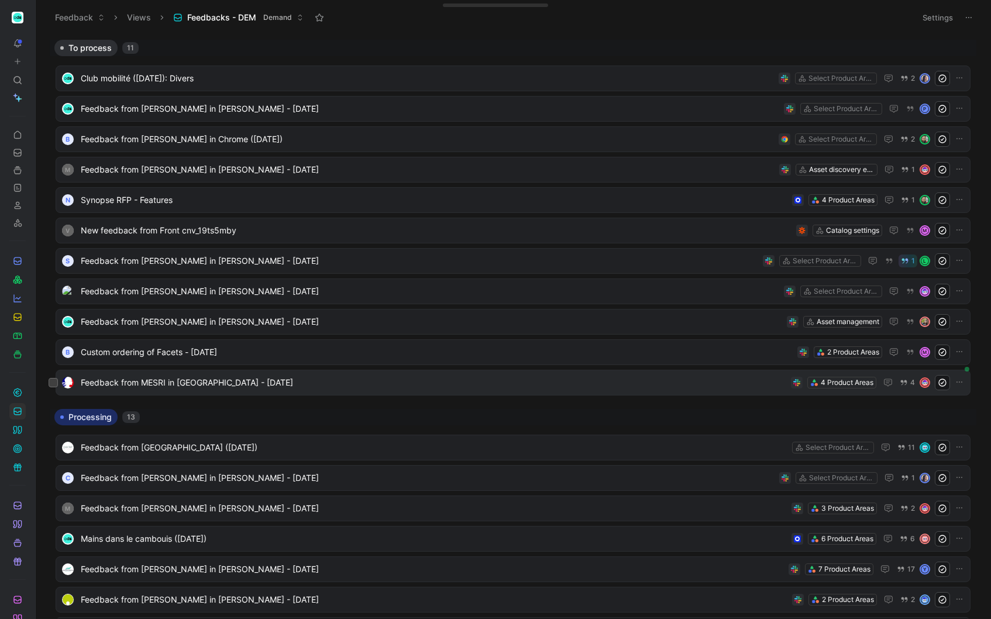
click at [233, 373] on div "Feedback from MESRI in Slack - 7/10/2025 4 Product Areas 4" at bounding box center [513, 383] width 915 height 26
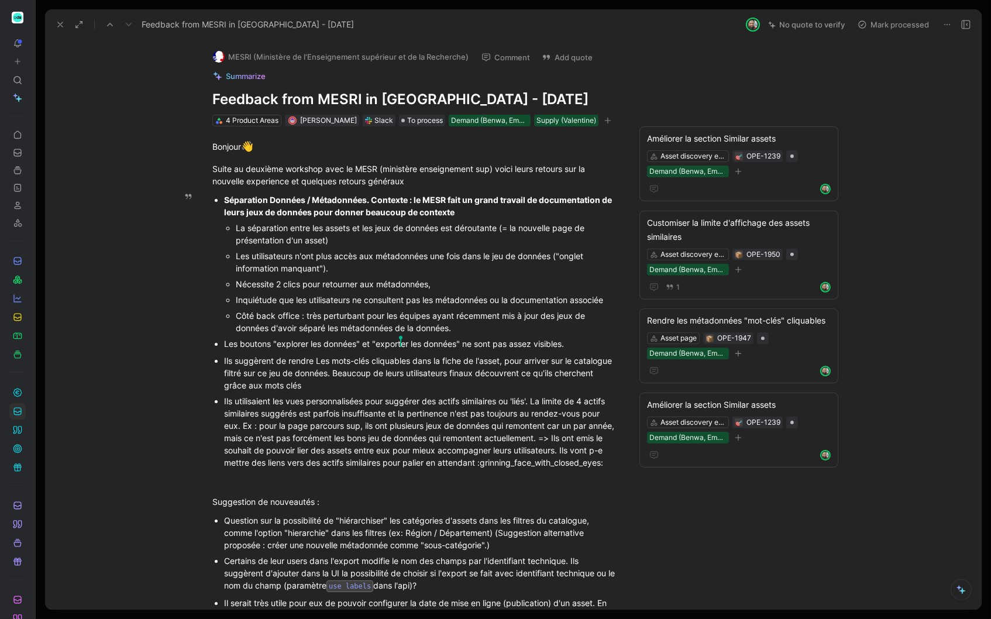
drag, startPoint x: 237, startPoint y: 302, endPoint x: 403, endPoint y: 302, distance: 166.2
click at [404, 302] on div "Inquiétude que les utilisateurs ne consultent pas les métadonnées ou la documen…" at bounding box center [427, 300] width 382 height 12
click at [379, 306] on div "Inquiétude que les utilisateurs ne consultent pas les métadonnées ou la documen…" at bounding box center [427, 300] width 382 height 12
drag, startPoint x: 520, startPoint y: 304, endPoint x: 607, endPoint y: 302, distance: 87.2
click at [607, 302] on div "Inquiétude que les utilisateurs ne consultent pas les métadonnées ou la documen…" at bounding box center [427, 300] width 382 height 12
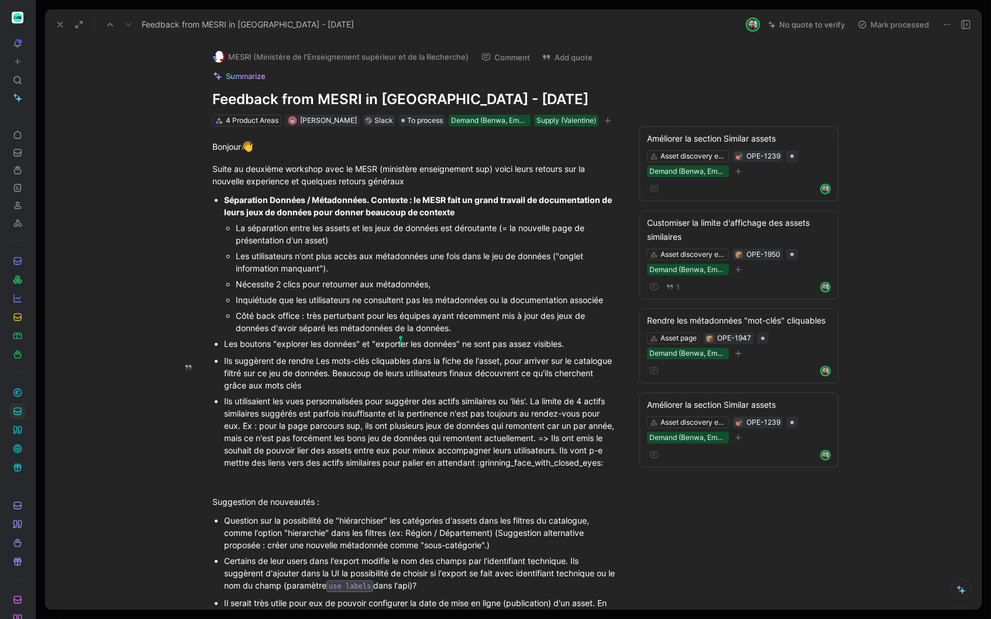
click at [619, 369] on ul "Ils suggèrent de rendre Les mots-clés cliquables dans la fiche de l'asset, pour…" at bounding box center [414, 412] width 449 height 118
click at [377, 299] on div "Inquiétude que les utilisateurs ne consultent pas les métadonnées ou la documen…" at bounding box center [427, 300] width 382 height 12
click at [387, 508] on div "Suggestion de nouveautés :" at bounding box center [414, 502] width 405 height 12
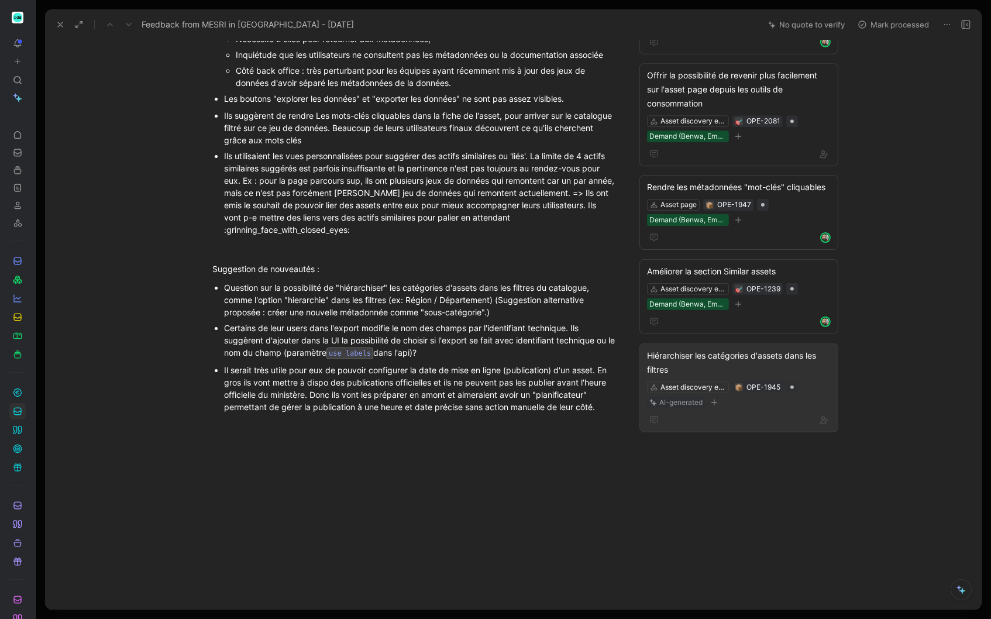
scroll to position [252, 0]
click at [704, 353] on div "Hiérarchiser les catégories d'assets dans les filtres" at bounding box center [739, 363] width 184 height 28
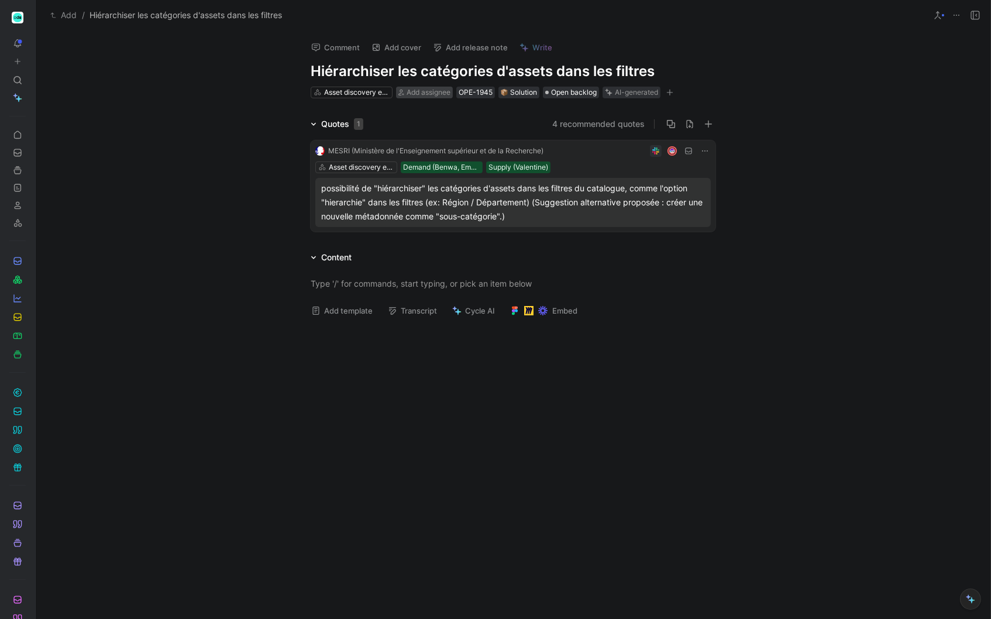
click at [431, 92] on span "Add assignee" at bounding box center [429, 92] width 44 height 9
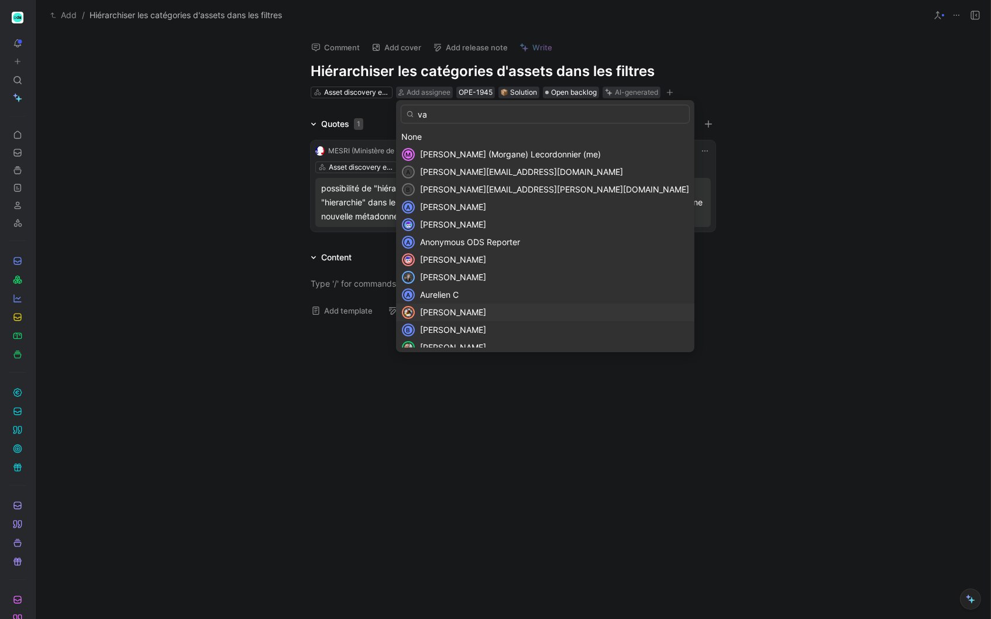
type input "val"
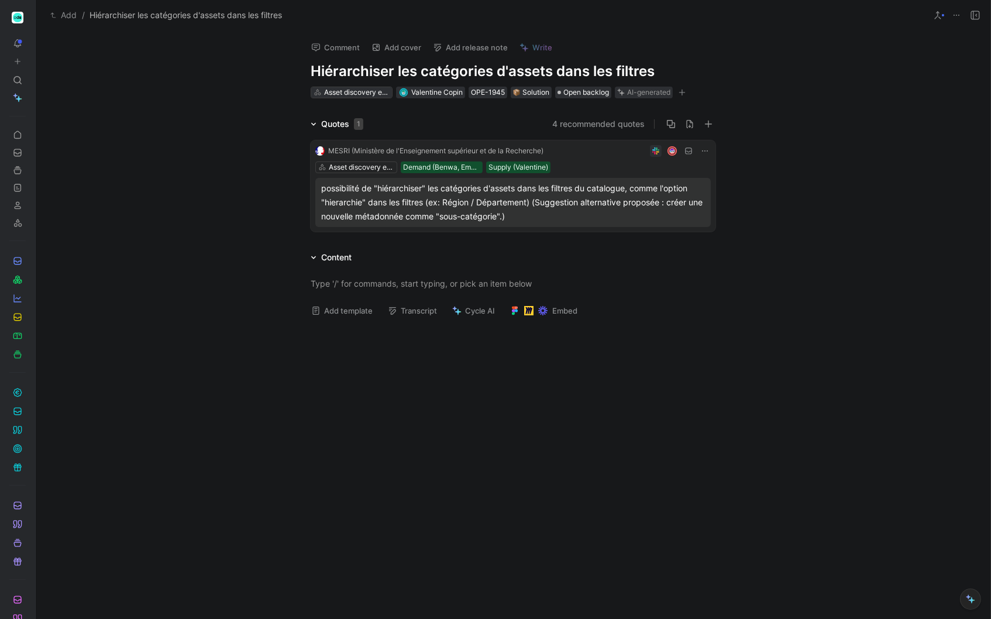
click at [362, 92] on div "Asset discovery experience" at bounding box center [357, 93] width 66 height 12
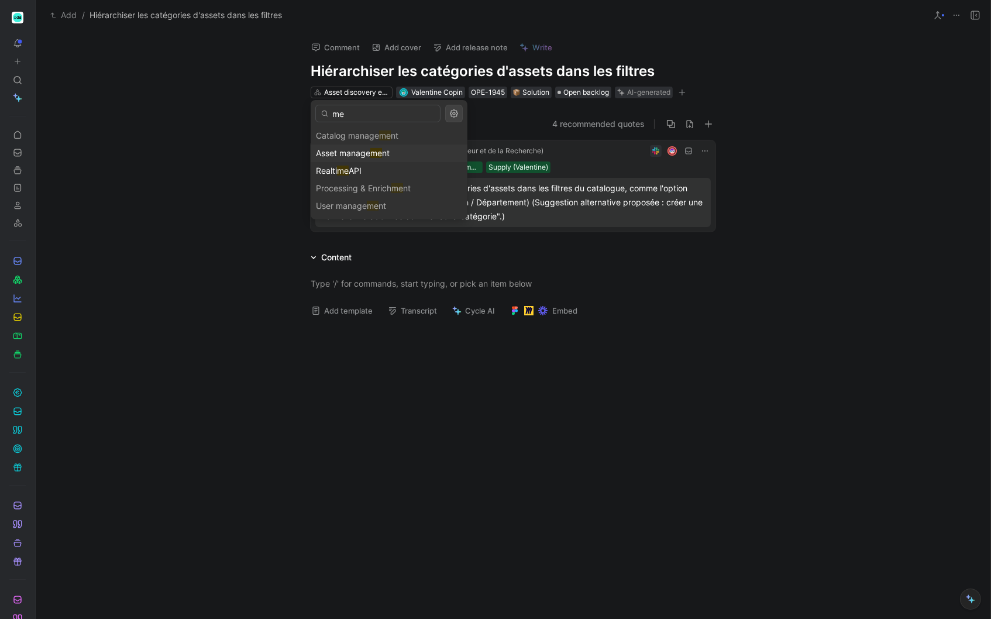
type input "me"
click at [423, 151] on div "Asset manage me nt" at bounding box center [389, 153] width 146 height 14
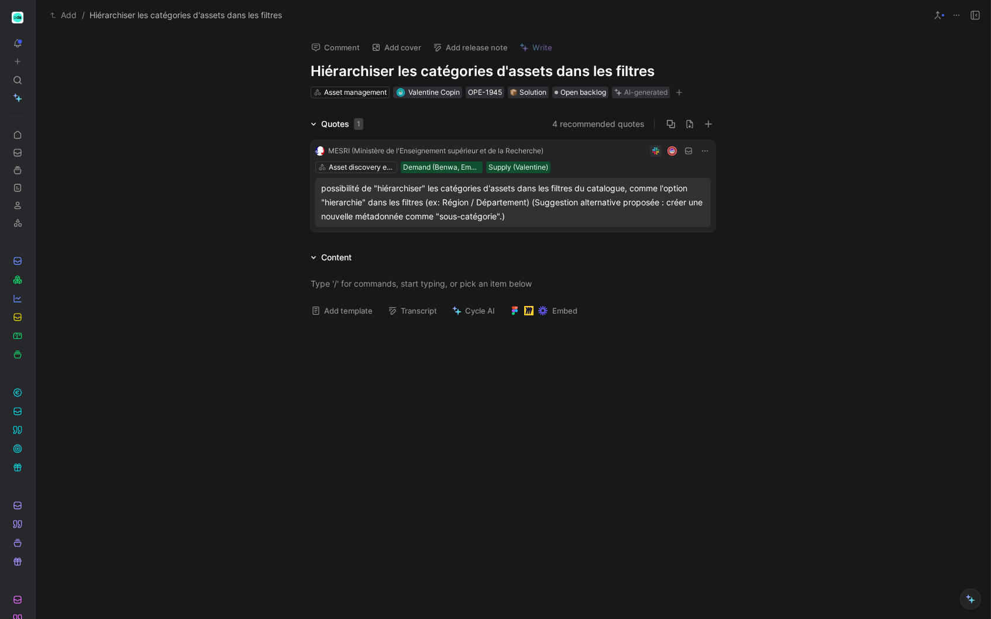
click at [318, 71] on h1 "Hiérarchiser les catégories d'assets dans les filtres" at bounding box center [513, 71] width 405 height 19
click at [491, 67] on h1 "Hiérarchiser les catégories d'assets dans les filtres" at bounding box center [513, 71] width 405 height 19
click at [524, 462] on div at bounding box center [513, 420] width 955 height 186
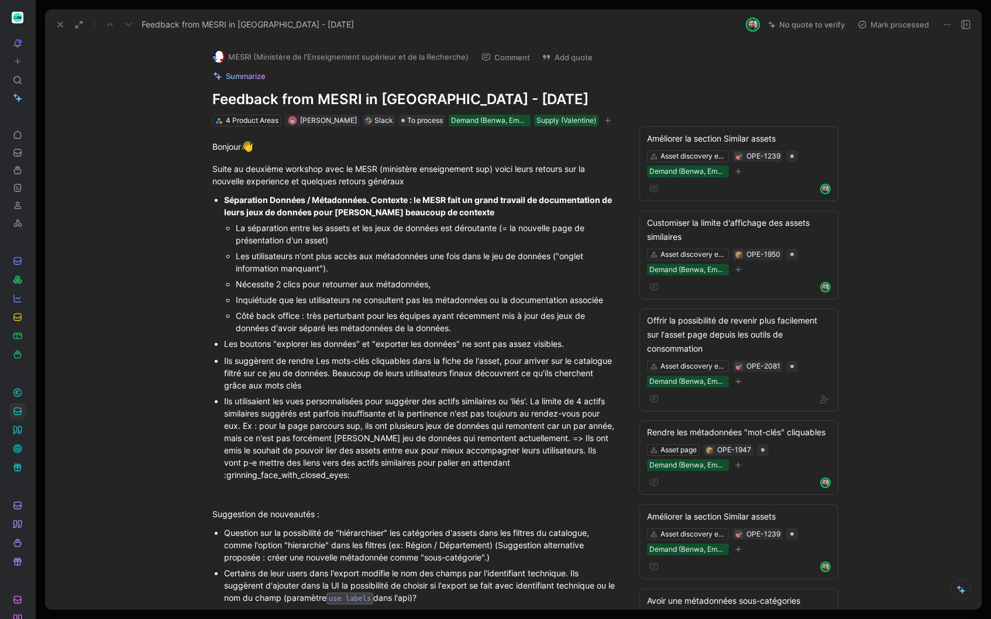
scroll to position [10, 0]
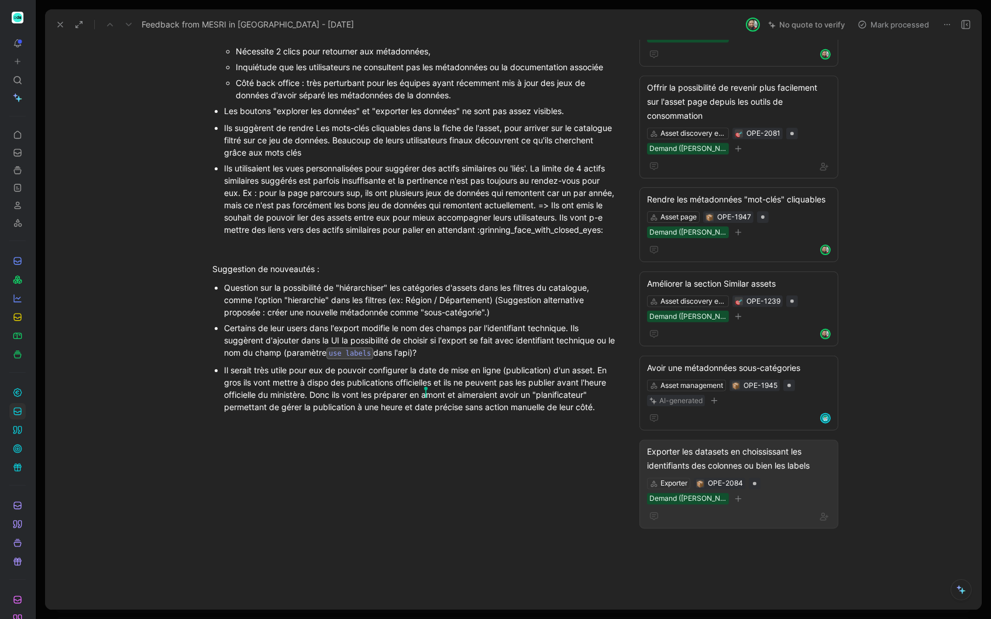
scroll to position [252, 0]
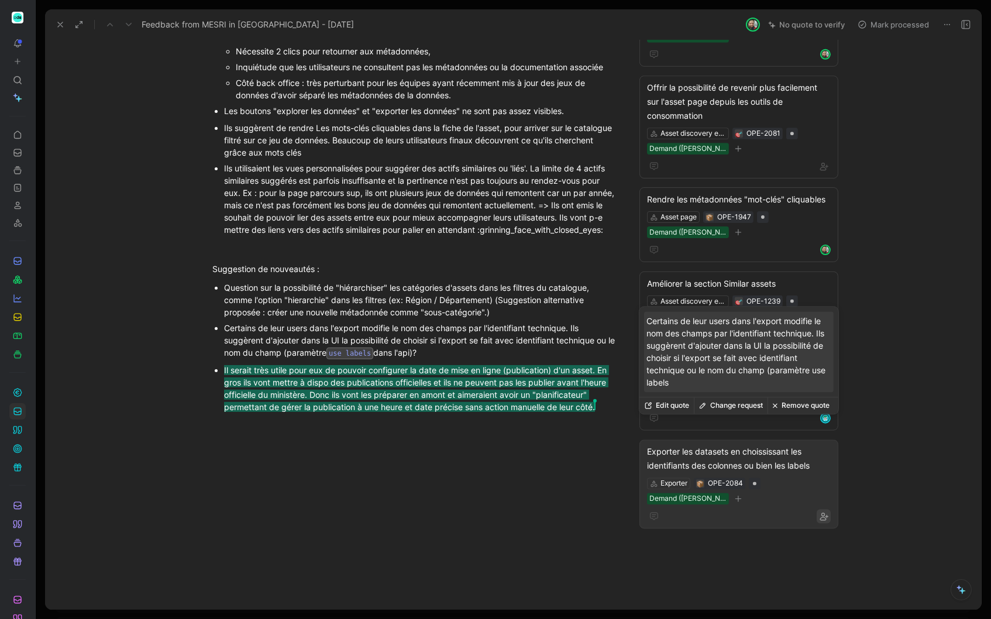
click at [827, 512] on icon "button" at bounding box center [823, 516] width 9 height 9
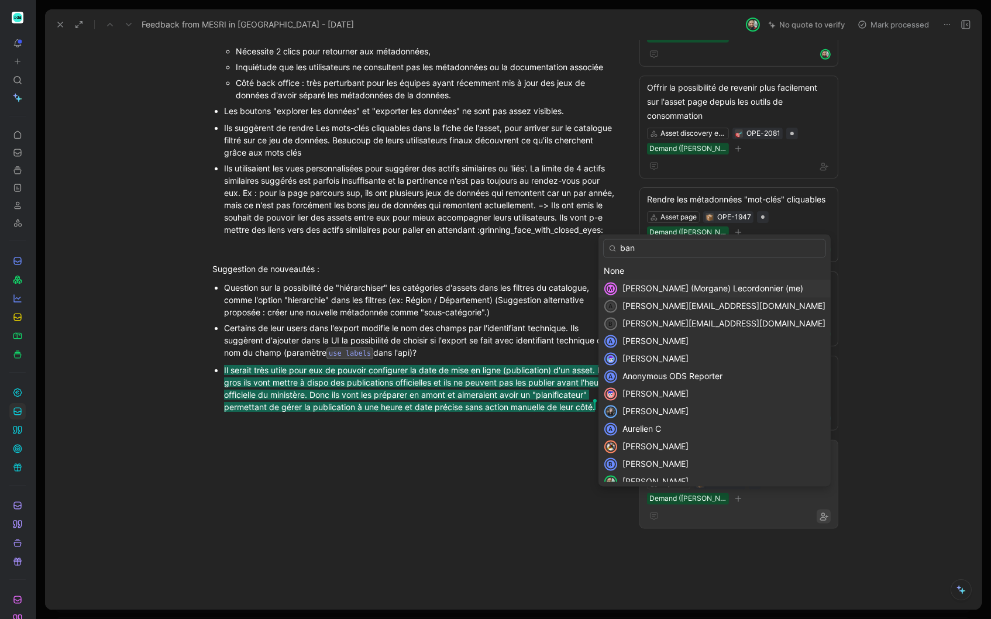
scroll to position [252, 0]
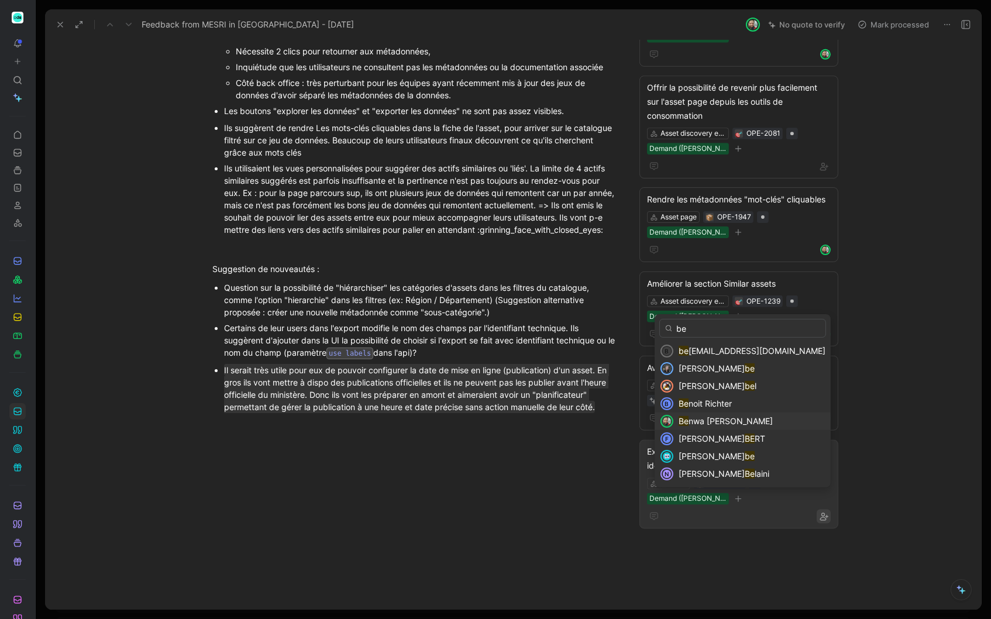
type input "be"
click at [722, 416] on span "nwa Clément" at bounding box center [731, 421] width 84 height 10
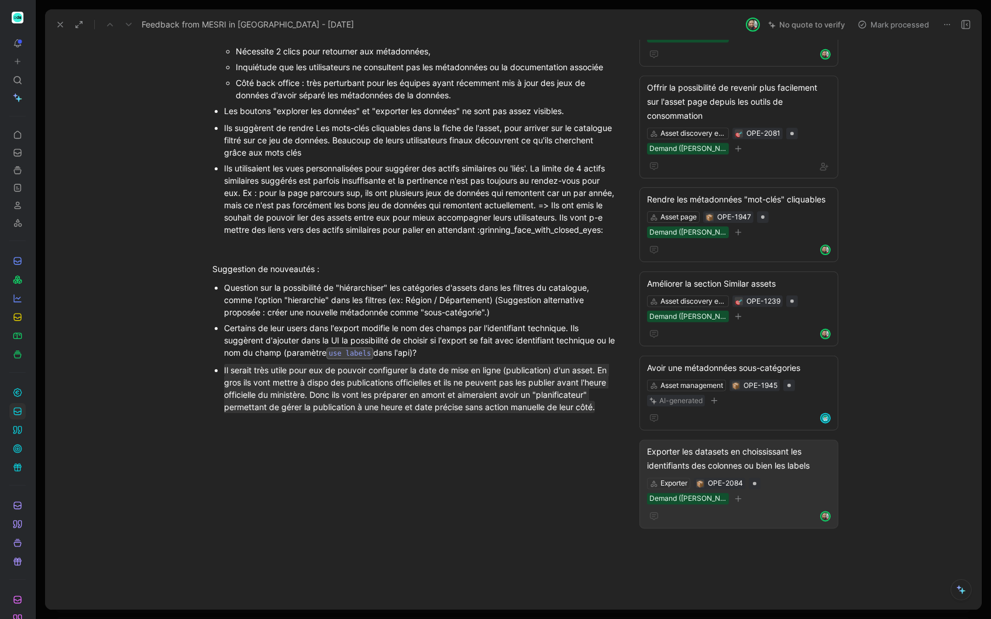
click at [529, 541] on div at bounding box center [415, 517] width 691 height 186
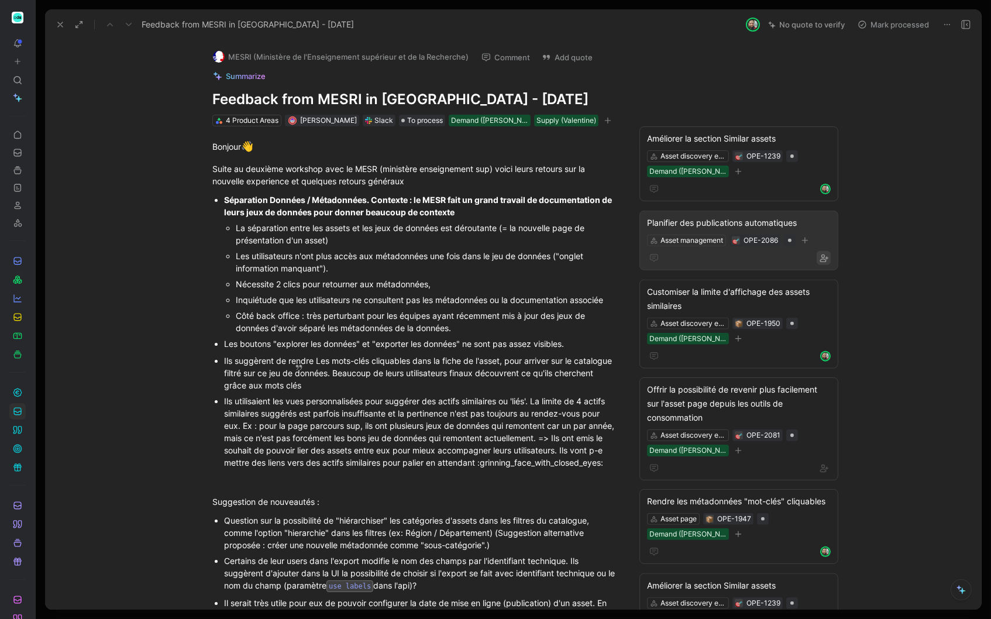
click at [826, 256] on icon "button" at bounding box center [823, 257] width 9 height 9
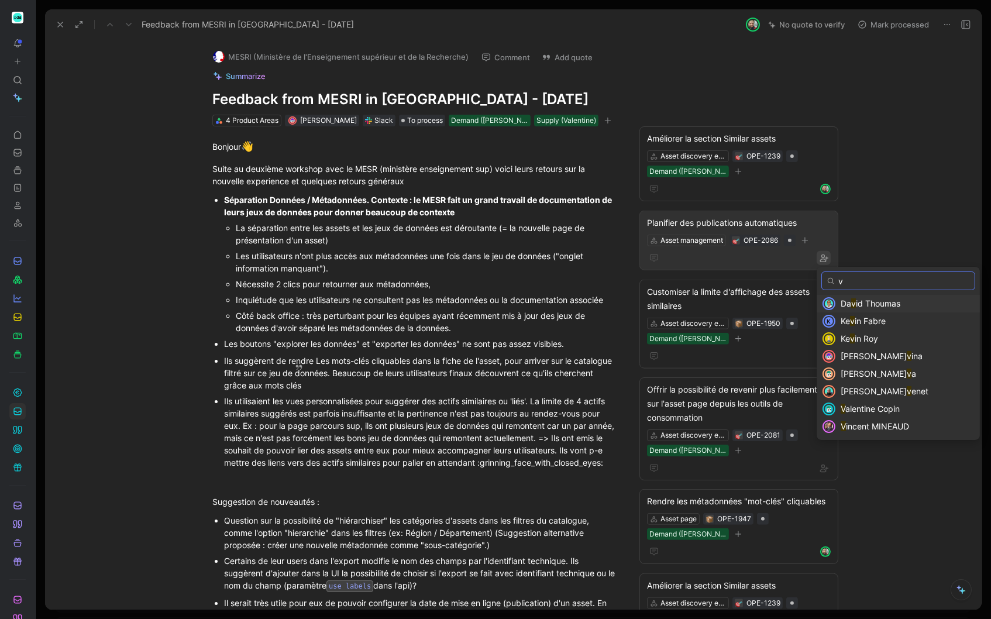
click at [863, 279] on input "v" at bounding box center [899, 281] width 154 height 19
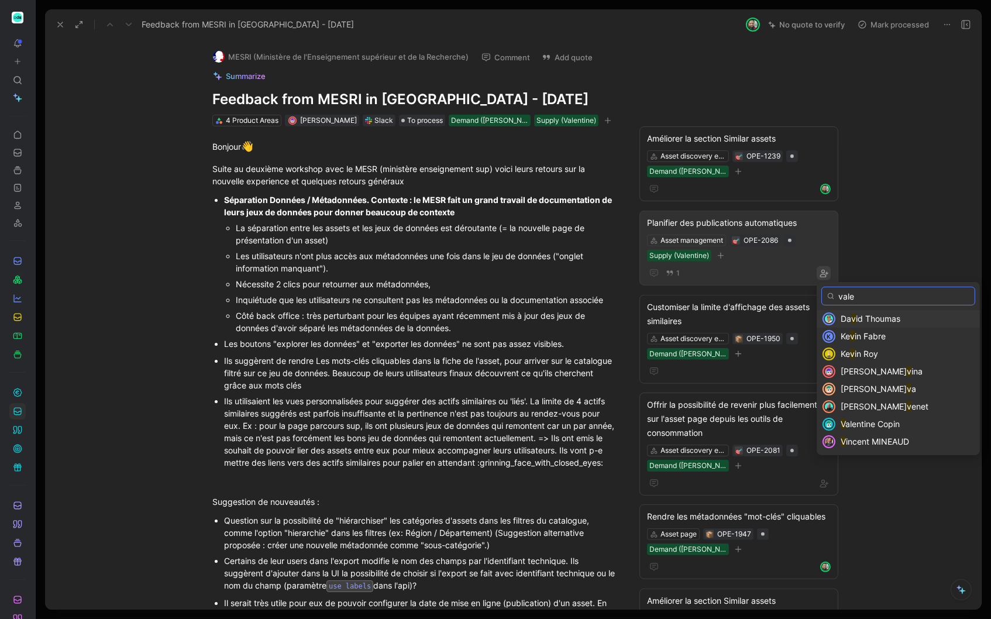
type input "valen"
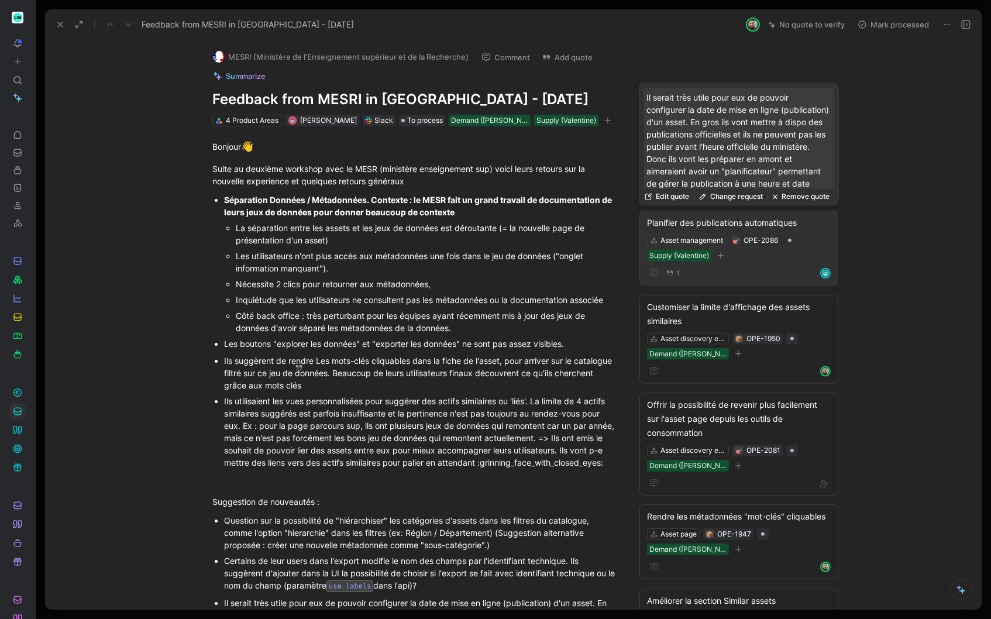
click at [758, 260] on div "Asset management OPE-2086 Supply (Valentine)" at bounding box center [739, 247] width 186 height 29
click at [743, 221] on div "Planifier des publications automatiques" at bounding box center [739, 223] width 184 height 14
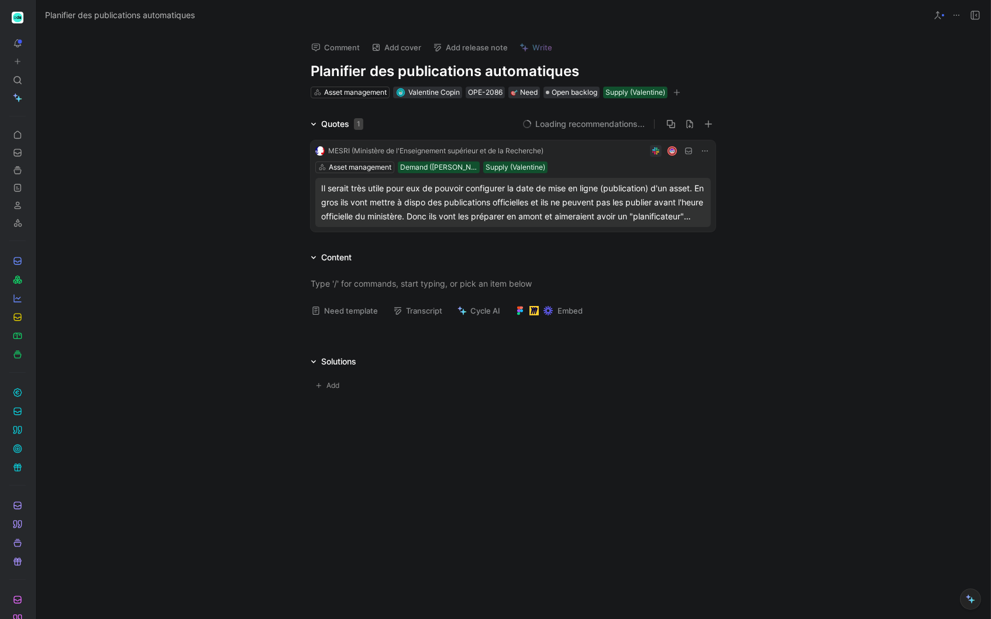
click at [373, 66] on h1 "Planifier des publications automatiques" at bounding box center [513, 71] width 405 height 19
drag, startPoint x: 373, startPoint y: 66, endPoint x: 617, endPoint y: 64, distance: 244.0
click at [617, 64] on h1 "Planifier des publications automatiques" at bounding box center [513, 71] width 405 height 19
click at [512, 483] on div "Comment Add cover Add release note Write Planifier la publication d'asset Asset…" at bounding box center [513, 325] width 955 height 588
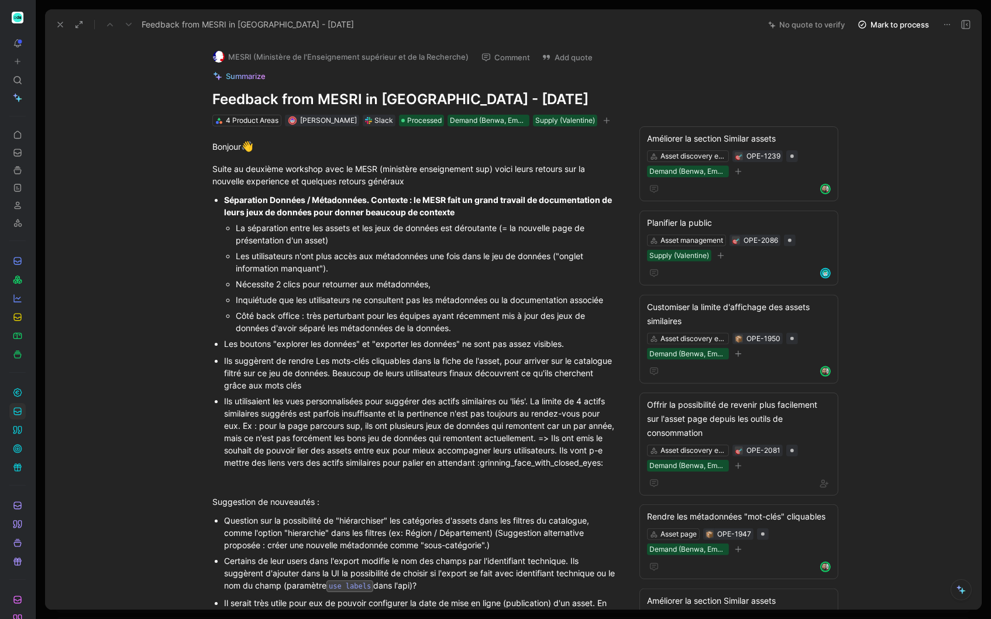
click at [61, 25] on icon at bounding box center [60, 24] width 9 height 9
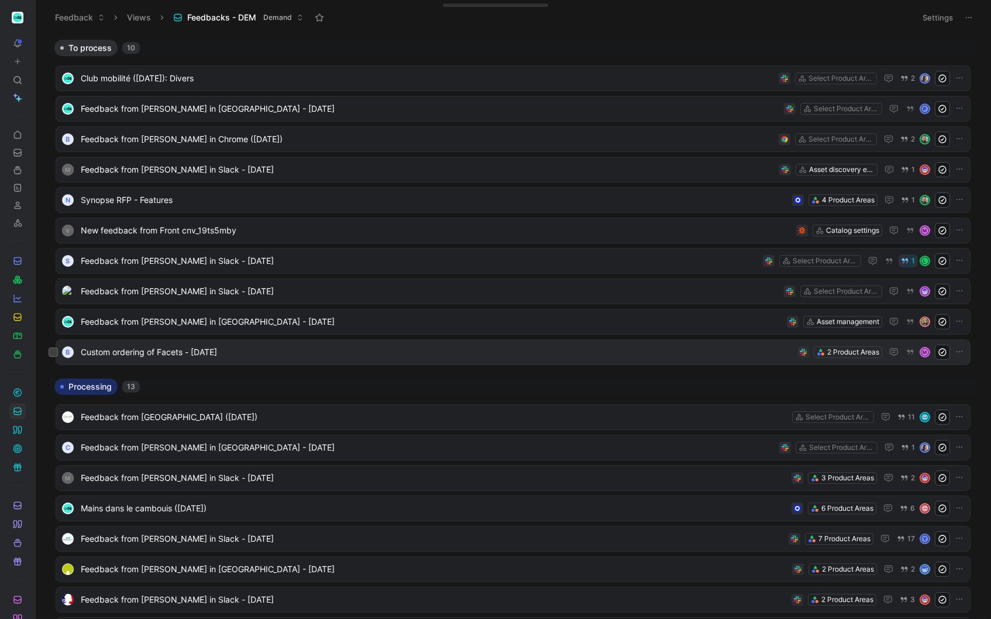
click at [243, 349] on span "Custom ordering of Facets - [DATE]" at bounding box center [437, 352] width 712 height 14
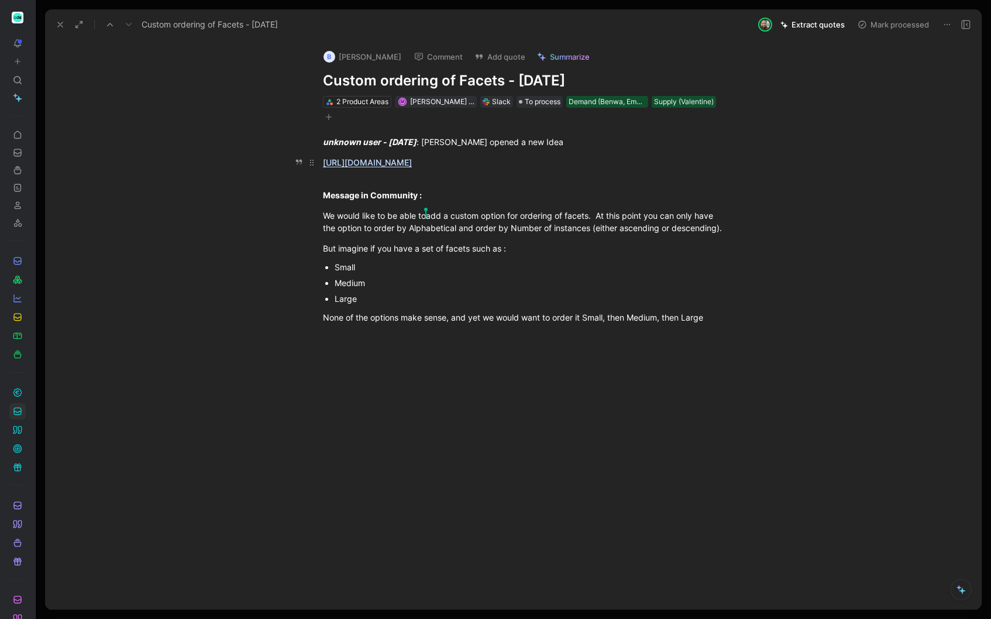
click at [412, 162] on link "[URL][DOMAIN_NAME]" at bounding box center [367, 162] width 89 height 10
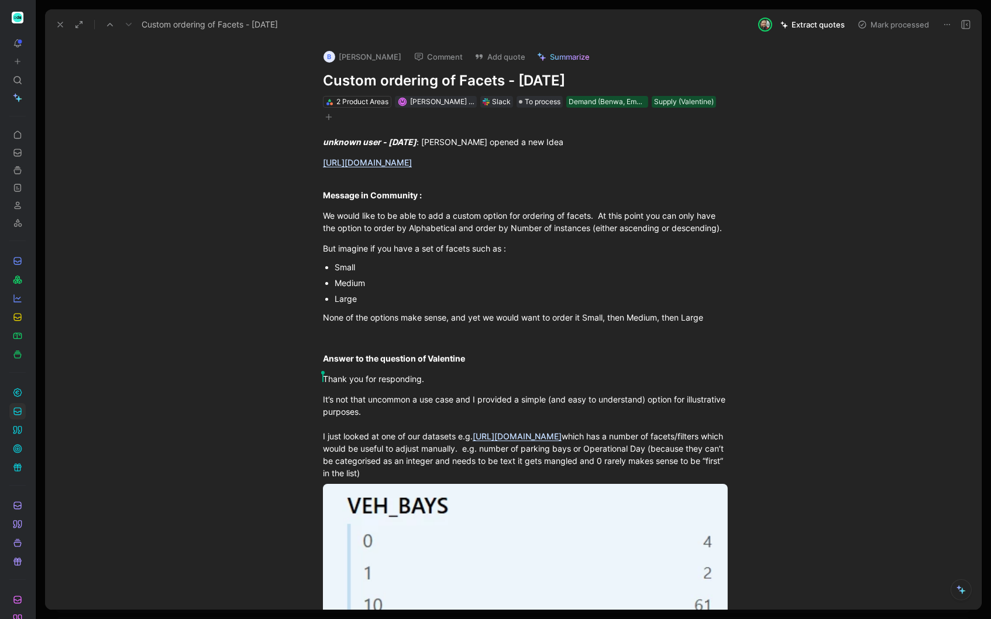
click at [111, 21] on icon at bounding box center [109, 24] width 9 height 9
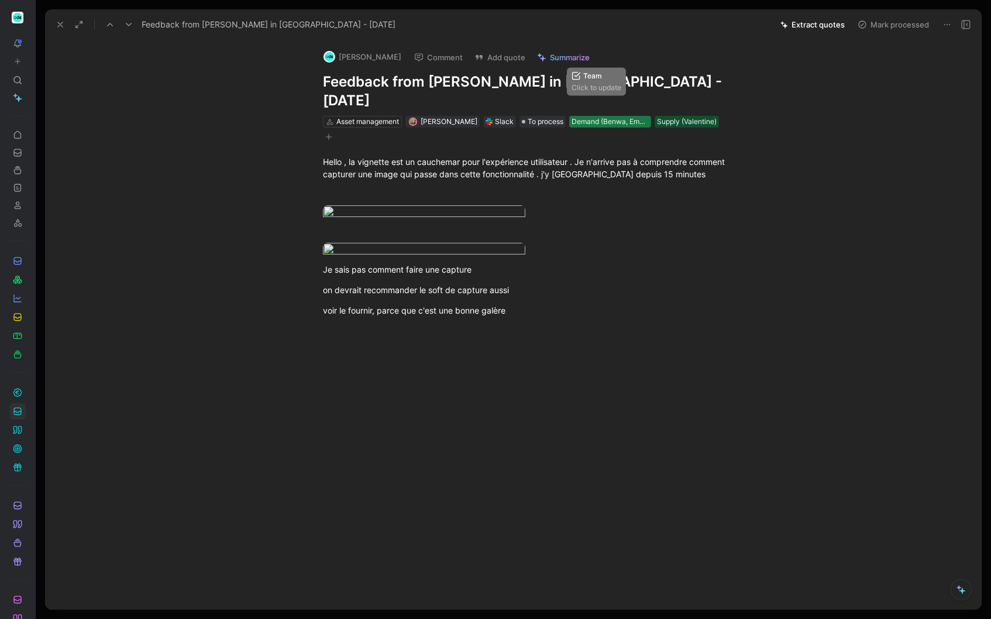
click at [608, 116] on div "Demand (Benwa, Emeline)" at bounding box center [610, 122] width 77 height 12
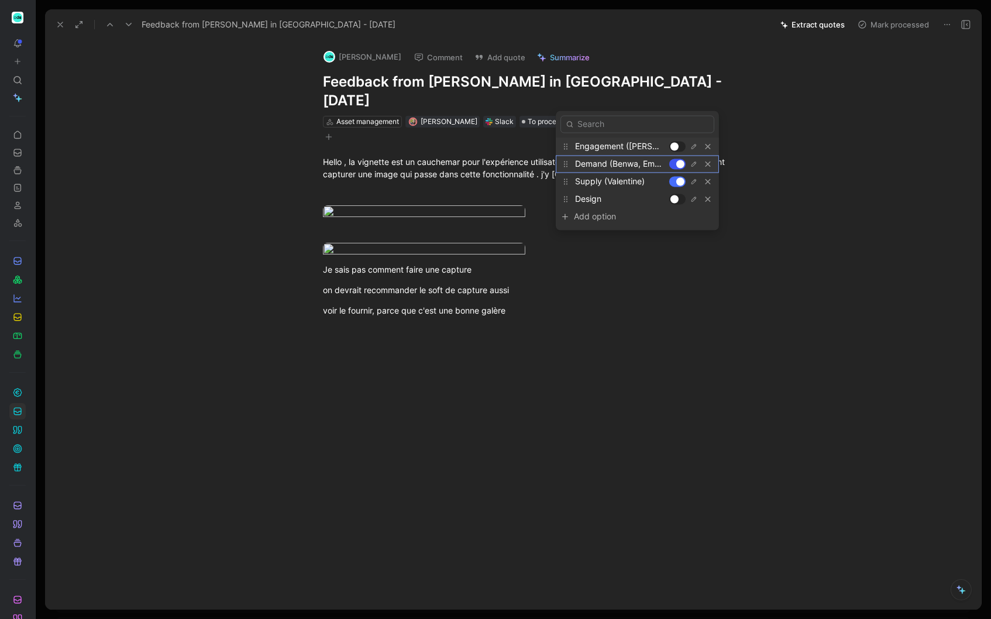
click at [681, 165] on div at bounding box center [680, 164] width 8 height 8
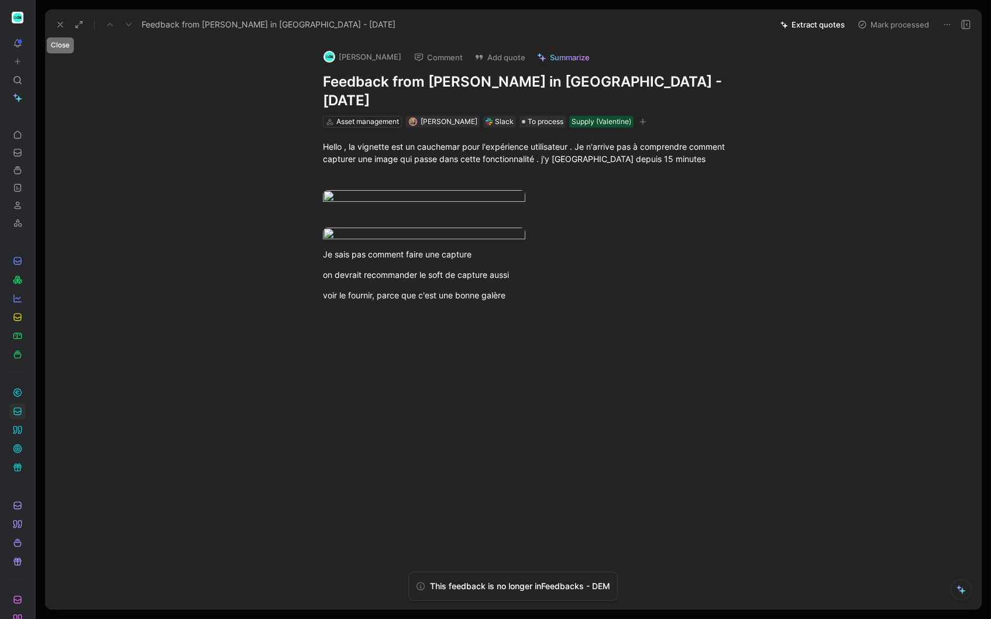
click at [59, 25] on icon at bounding box center [60, 24] width 9 height 9
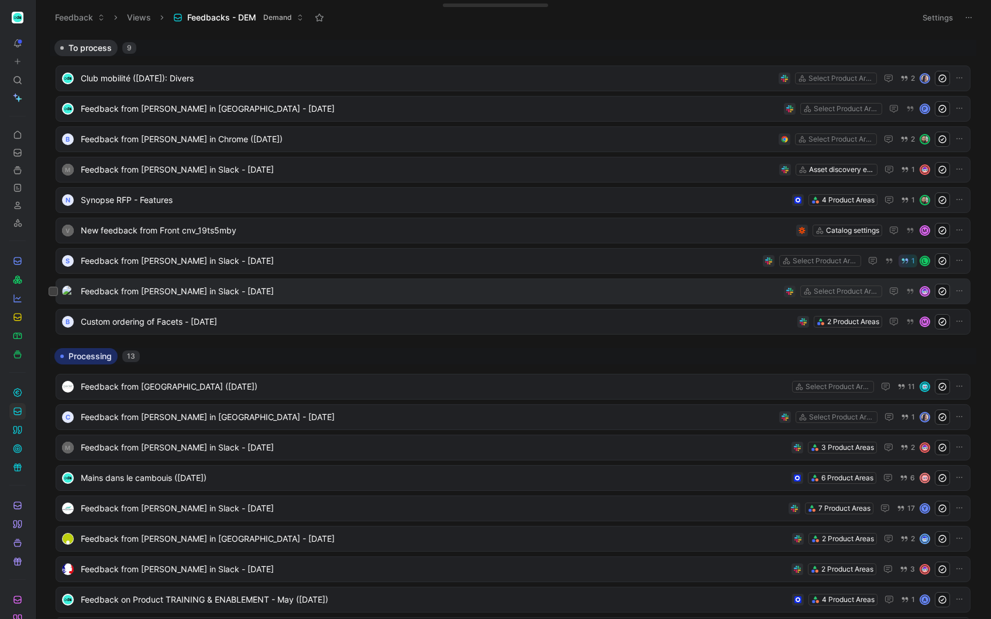
click at [177, 295] on span "Feedback from [PERSON_NAME] in Slack - [DATE]" at bounding box center [430, 291] width 699 height 14
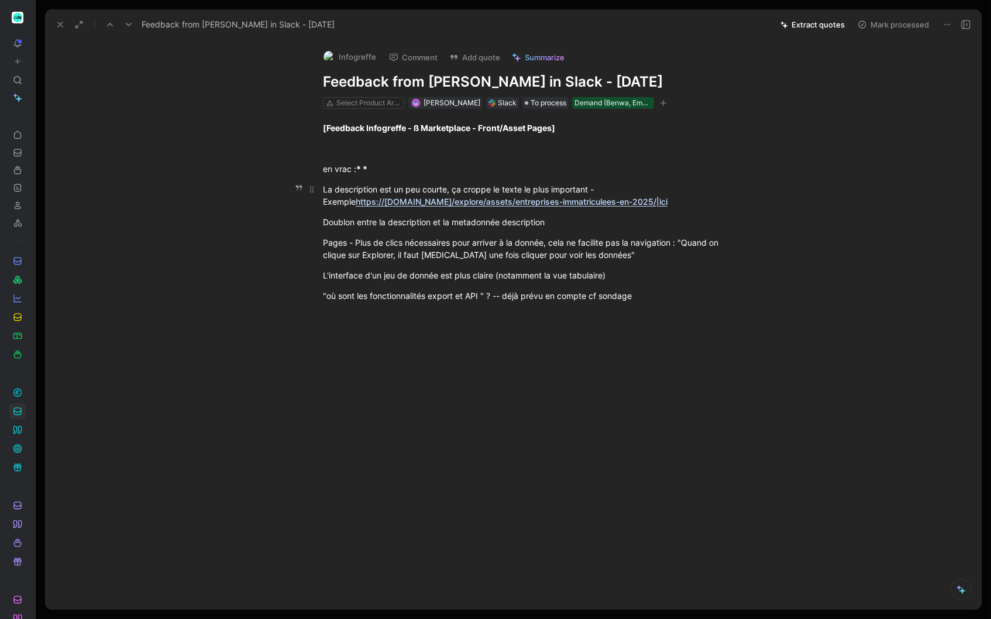
click at [556, 198] on link "https://[DOMAIN_NAME]/explore/assets/entreprises-immatriculees-en-2025/|ici" at bounding box center [512, 202] width 312 height 10
click at [52, 25] on button at bounding box center [60, 24] width 16 height 16
